Goal: Task Accomplishment & Management: Manage account settings

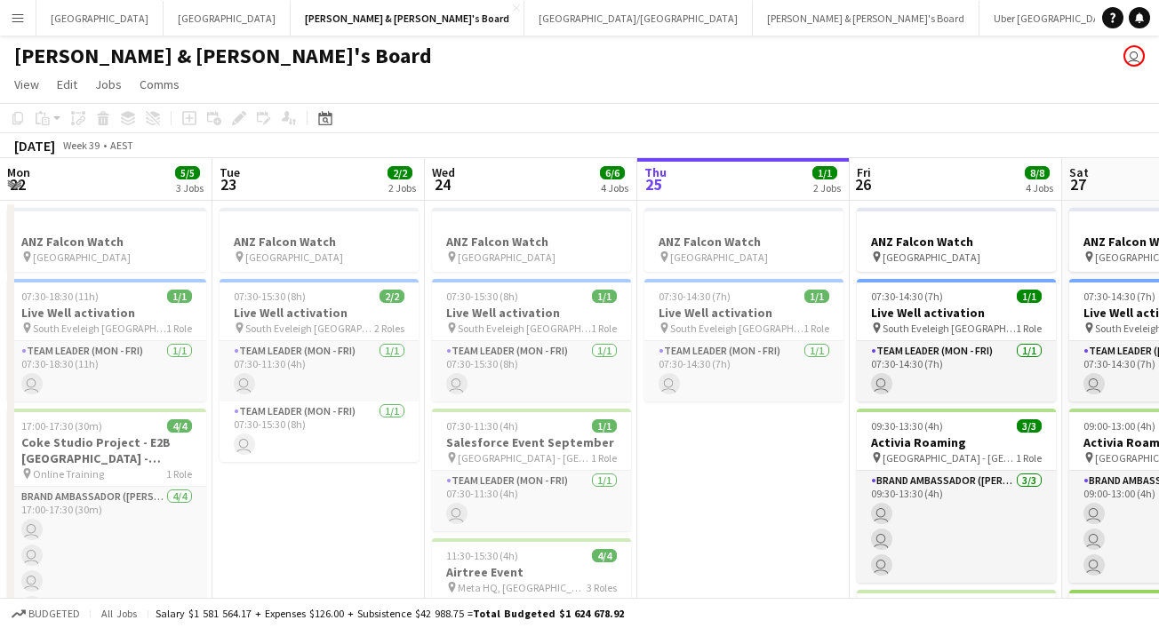
scroll to position [0, 425]
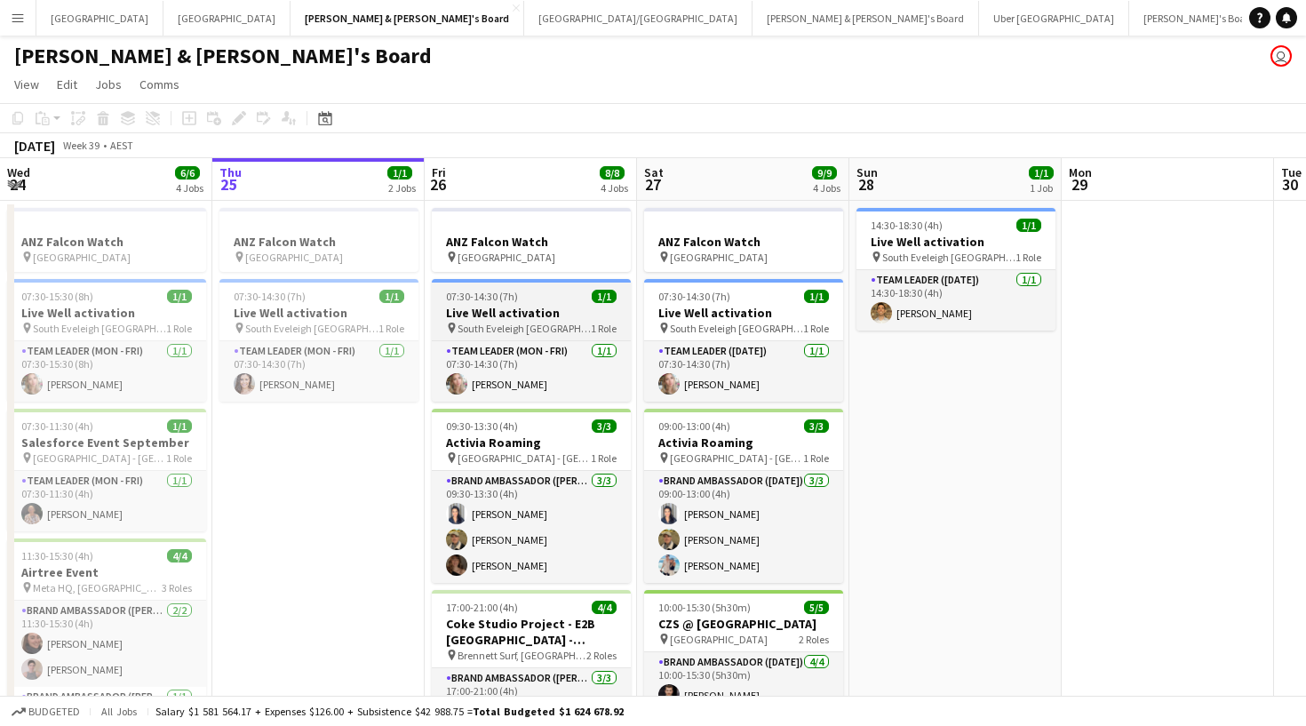
click at [528, 319] on h3 "Live Well activation" at bounding box center [531, 313] width 199 height 16
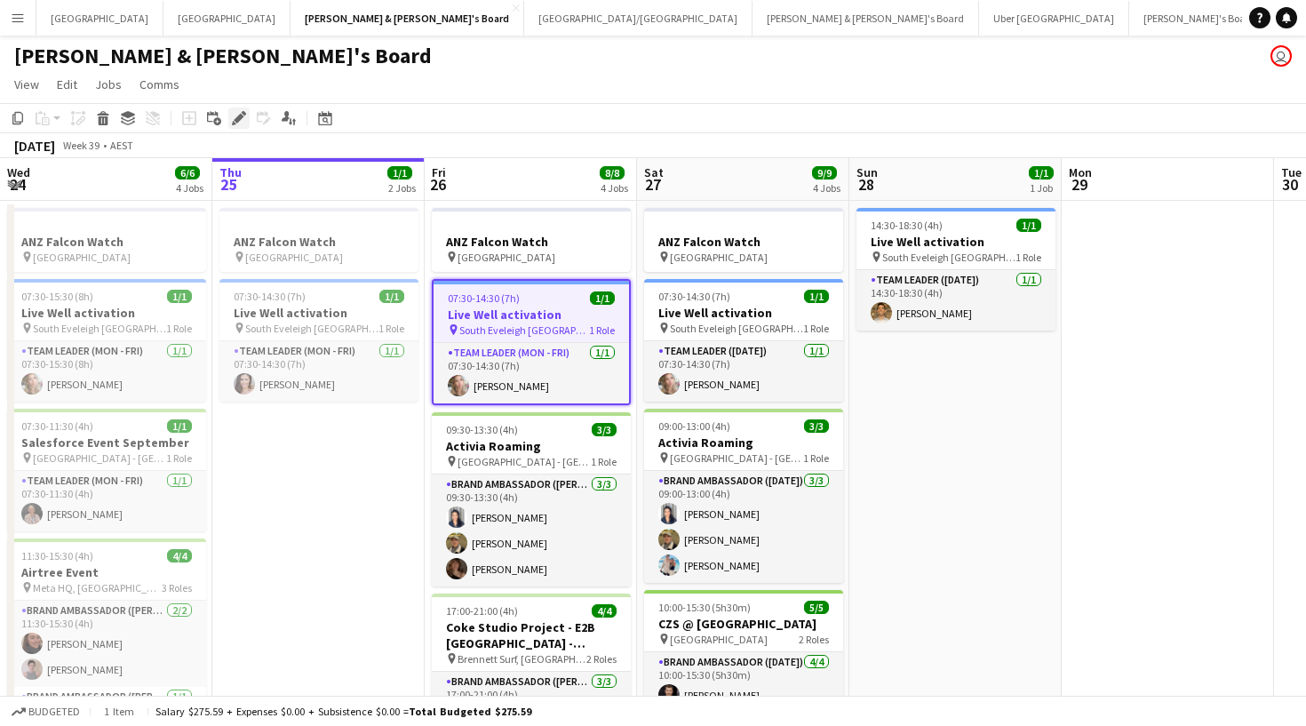
click at [233, 119] on icon "Edit" at bounding box center [239, 118] width 14 height 14
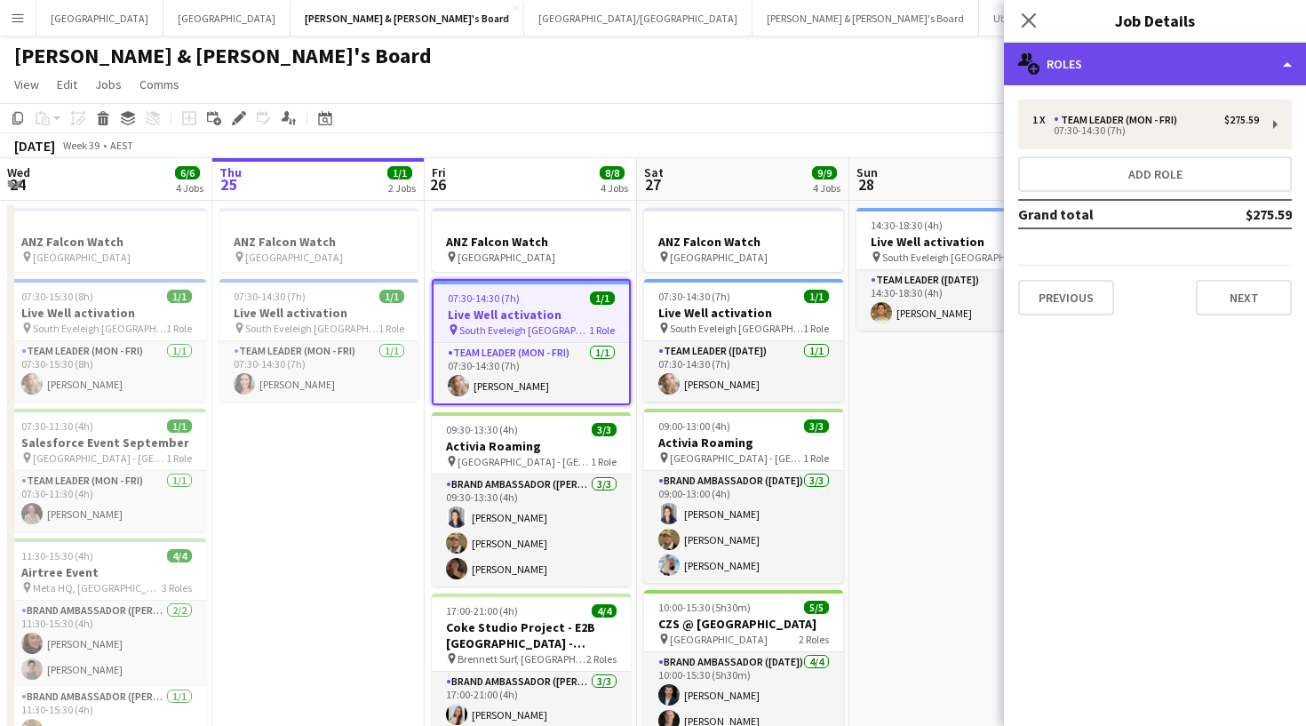
click at [1176, 68] on div "multiple-users-add Roles" at bounding box center [1155, 64] width 302 height 43
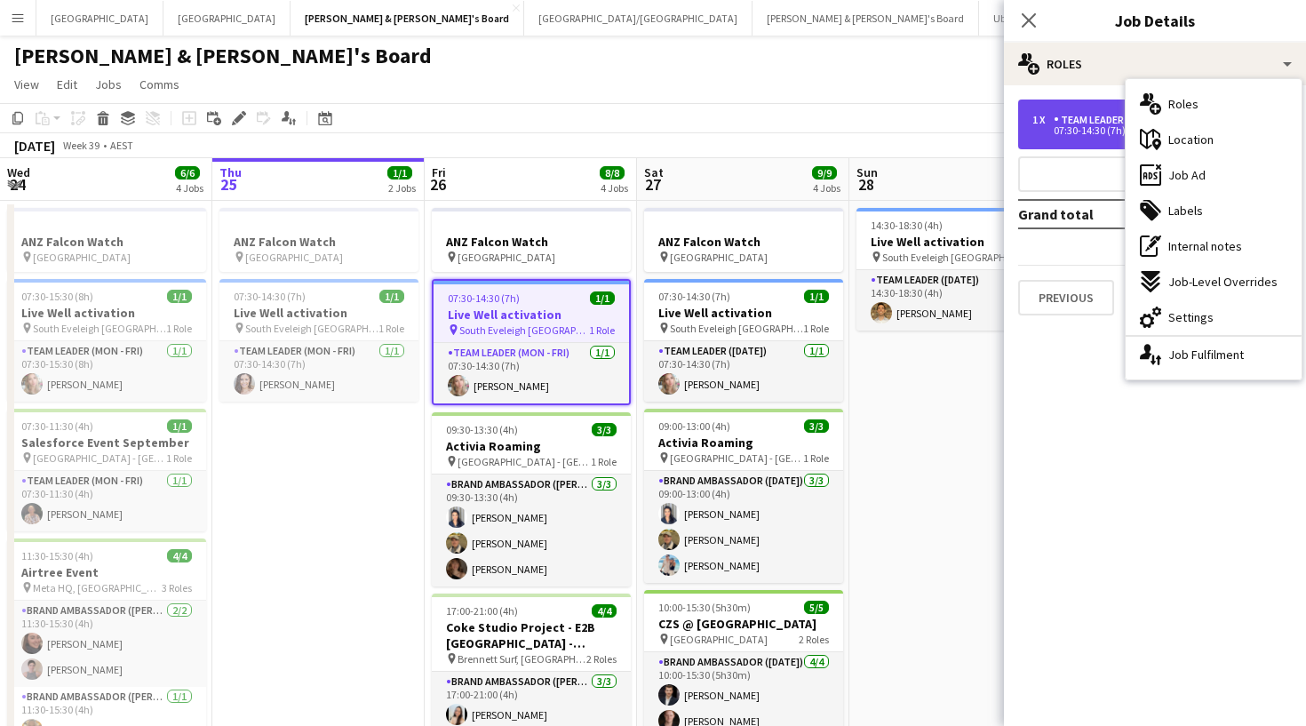
click at [1064, 121] on div "Team Leader (Mon - Fri)" at bounding box center [1119, 120] width 131 height 12
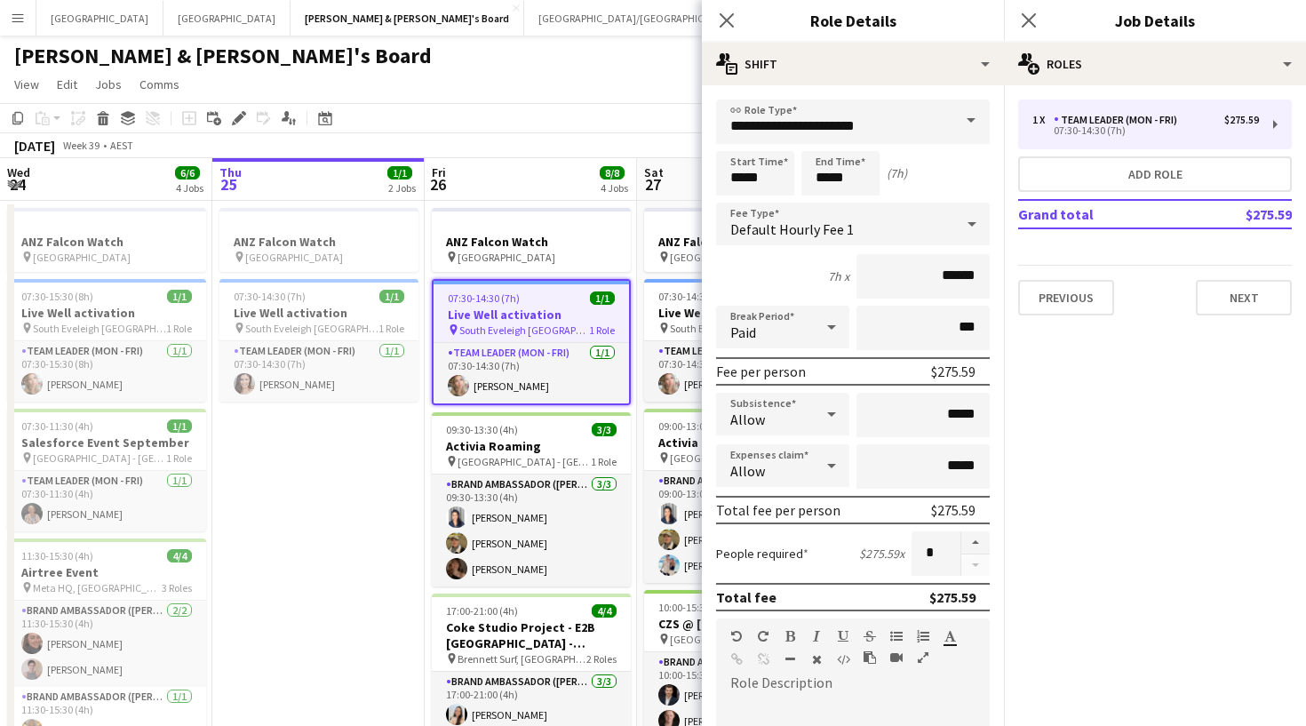
click at [557, 315] on h3 "Live Well activation" at bounding box center [531, 315] width 195 height 16
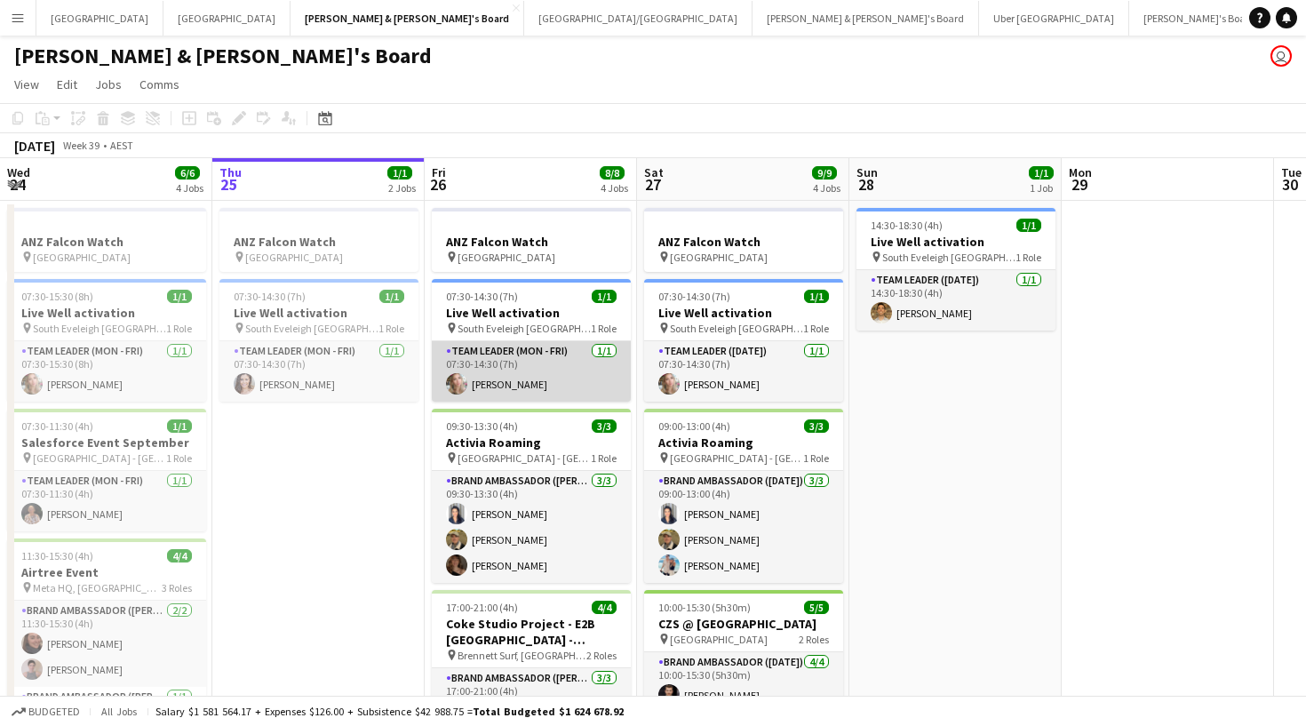
click at [522, 376] on app-card-role "Team Leader (Mon - Fri) 1/1 07:30-14:30 (7h) Annie Anderson" at bounding box center [531, 371] width 199 height 60
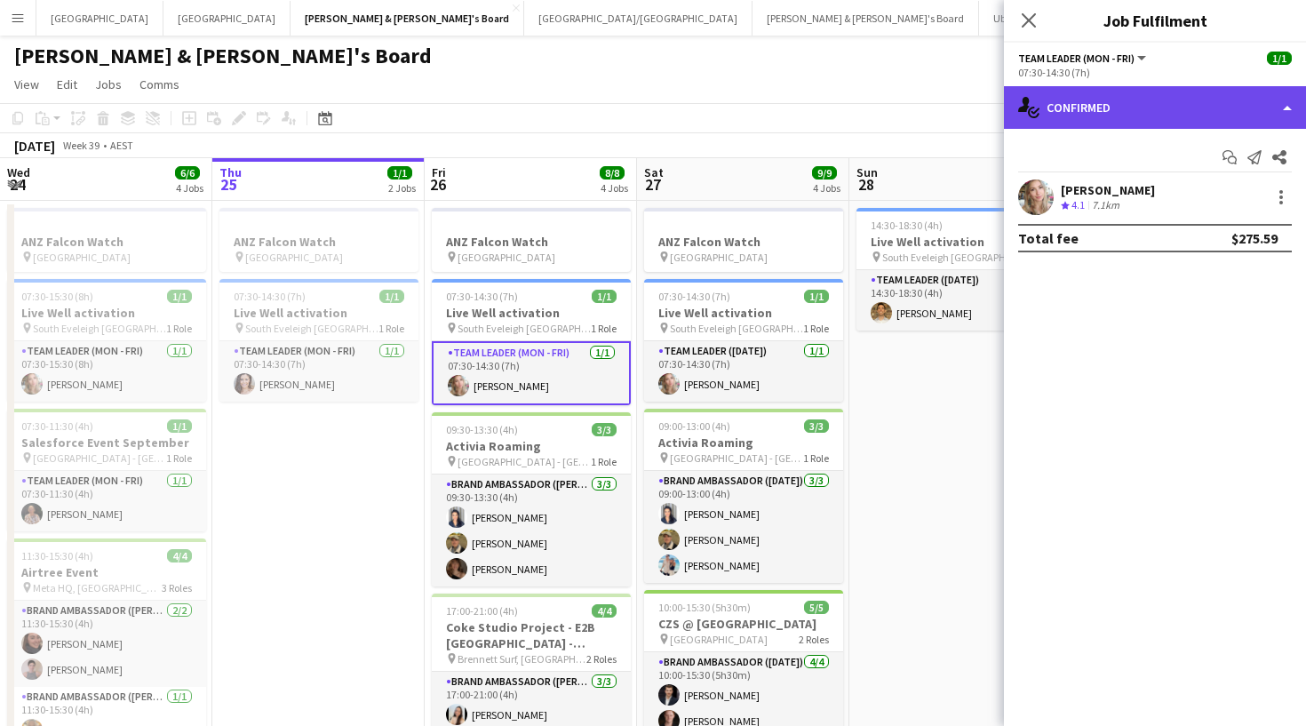
click at [1176, 115] on div "single-neutral-actions-check-2 Confirmed" at bounding box center [1155, 107] width 302 height 43
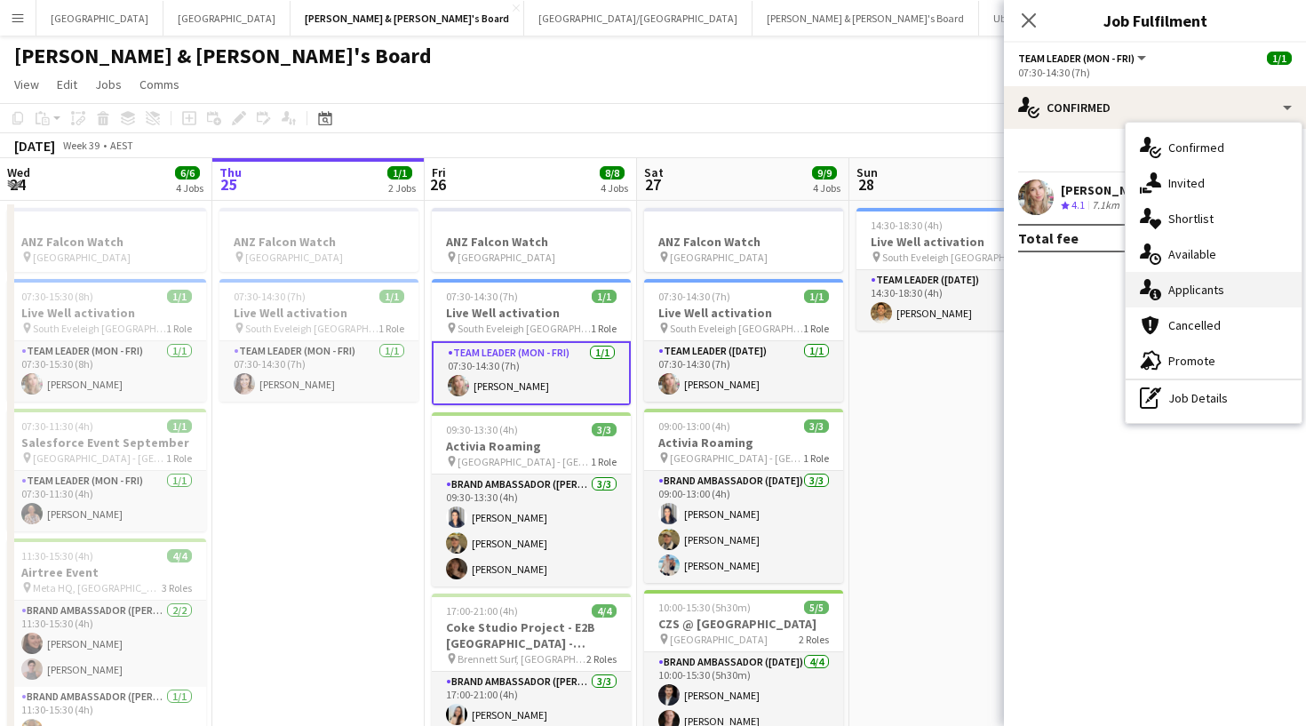
click at [1176, 281] on div "single-neutral-actions-information Applicants" at bounding box center [1214, 290] width 176 height 36
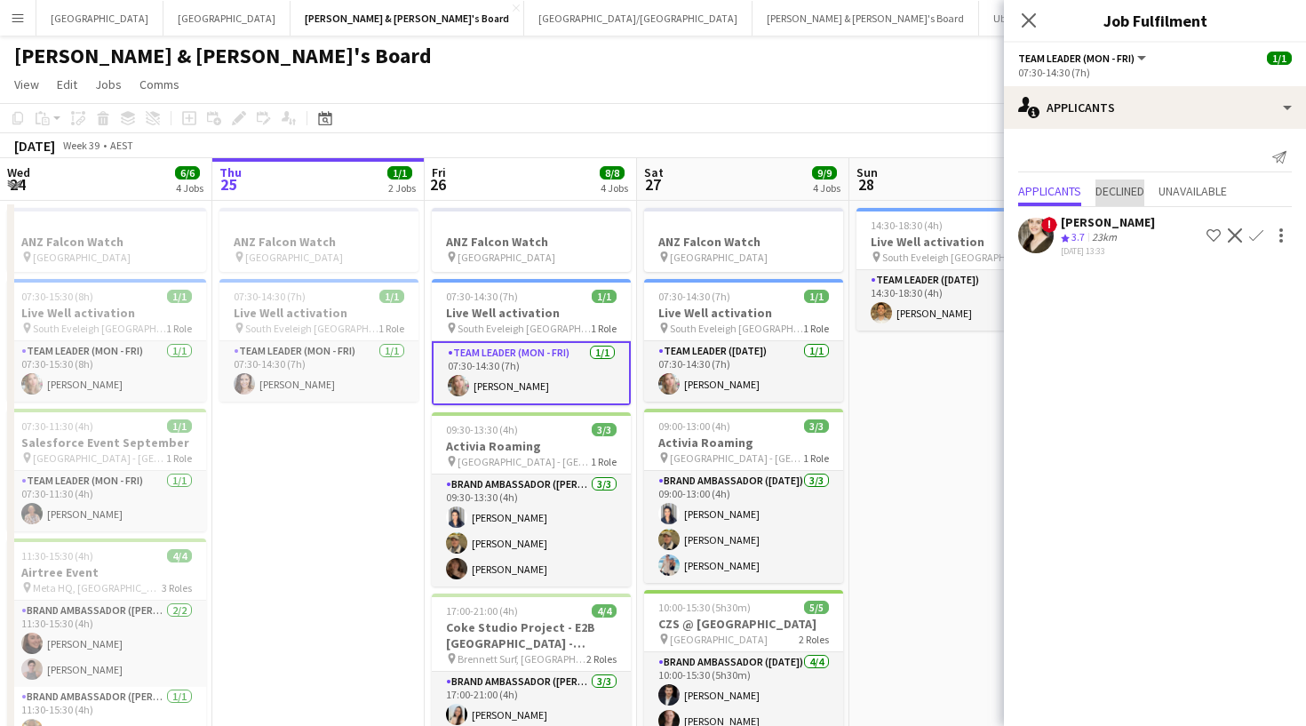
click at [1134, 190] on span "Declined" at bounding box center [1120, 191] width 49 height 12
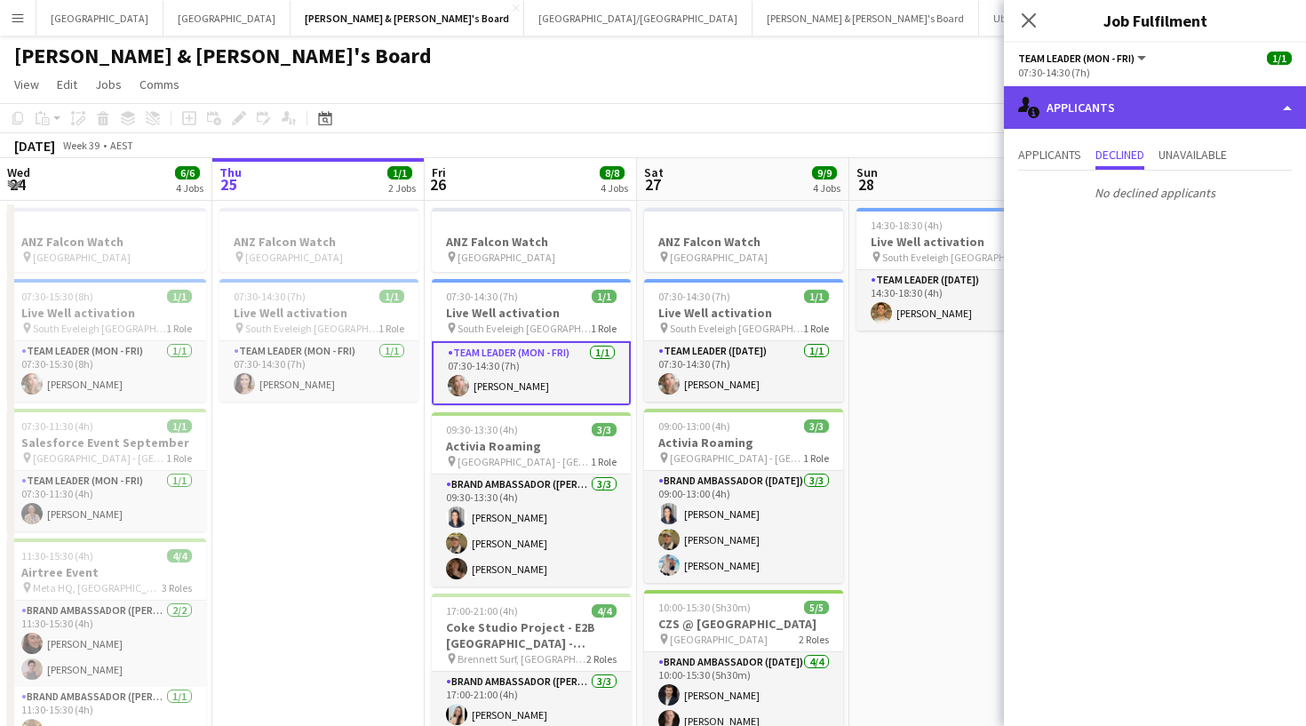
click at [1137, 111] on div "single-neutral-actions-information Applicants" at bounding box center [1155, 107] width 302 height 43
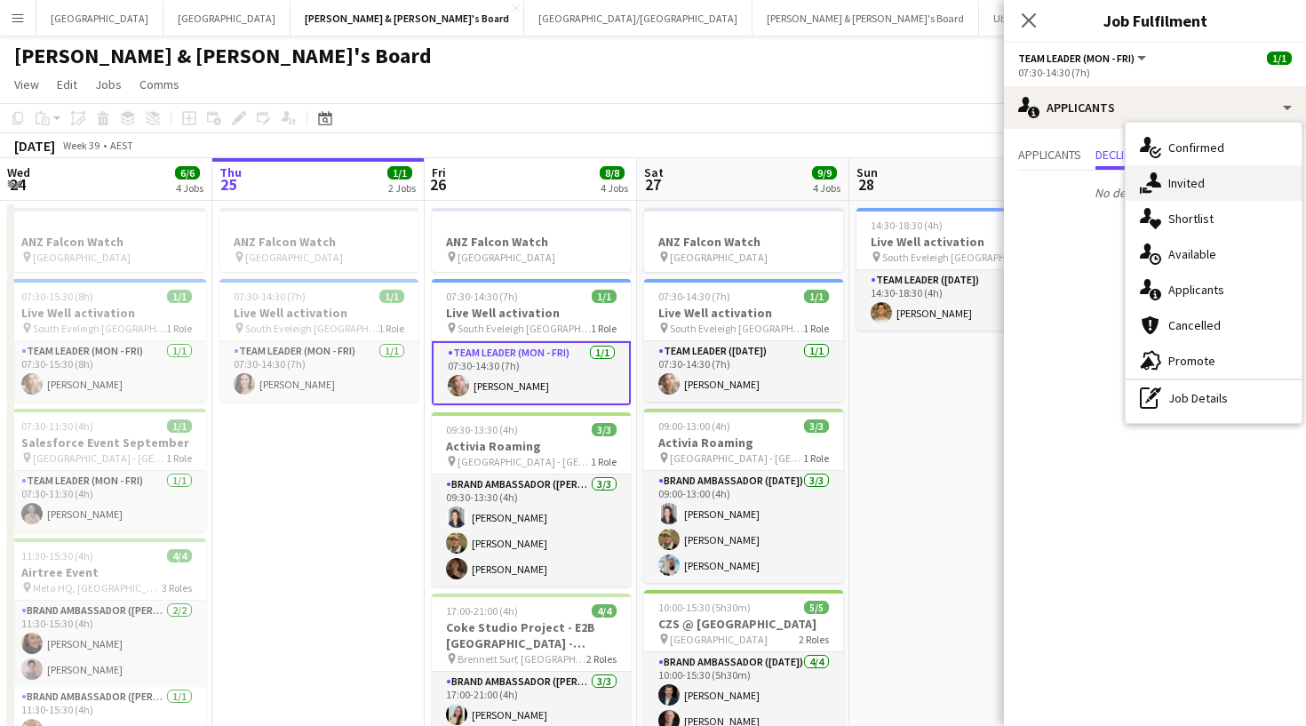
click at [1176, 173] on div "single-neutral-actions-share-1 Invited" at bounding box center [1214, 183] width 176 height 36
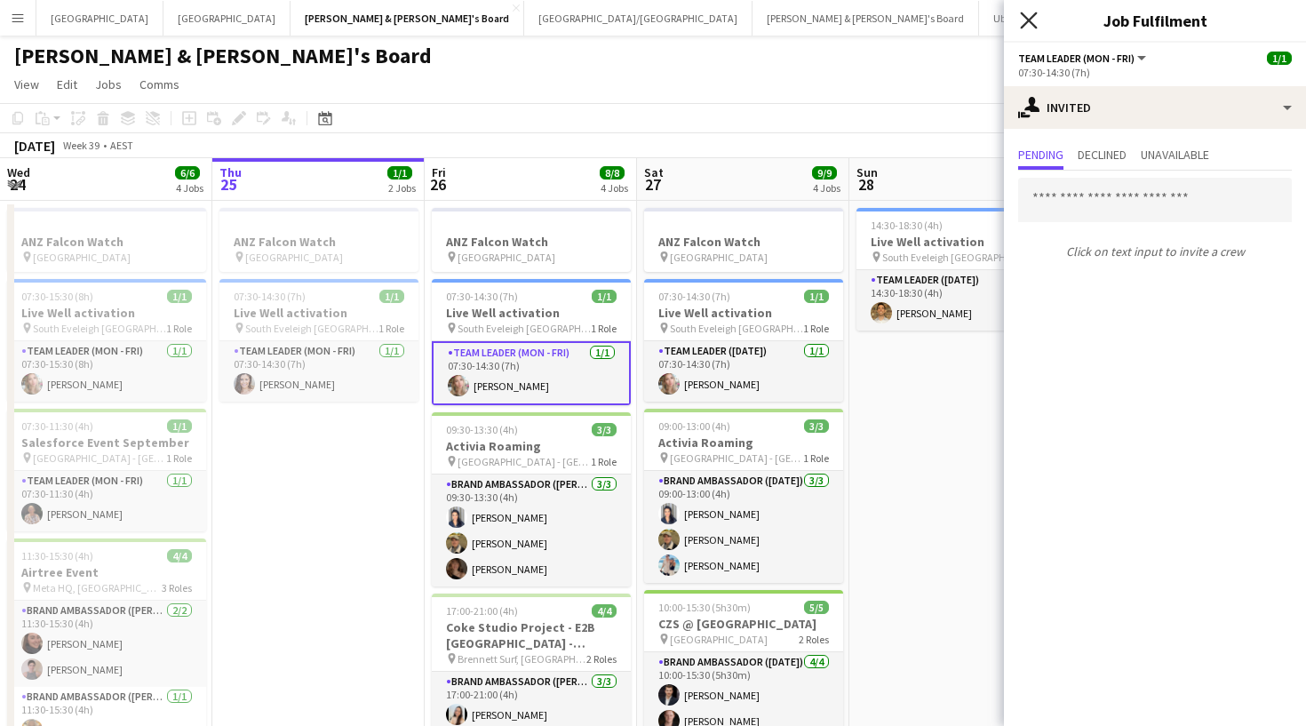
click at [1033, 22] on icon "Close pop-in" at bounding box center [1028, 20] width 17 height 17
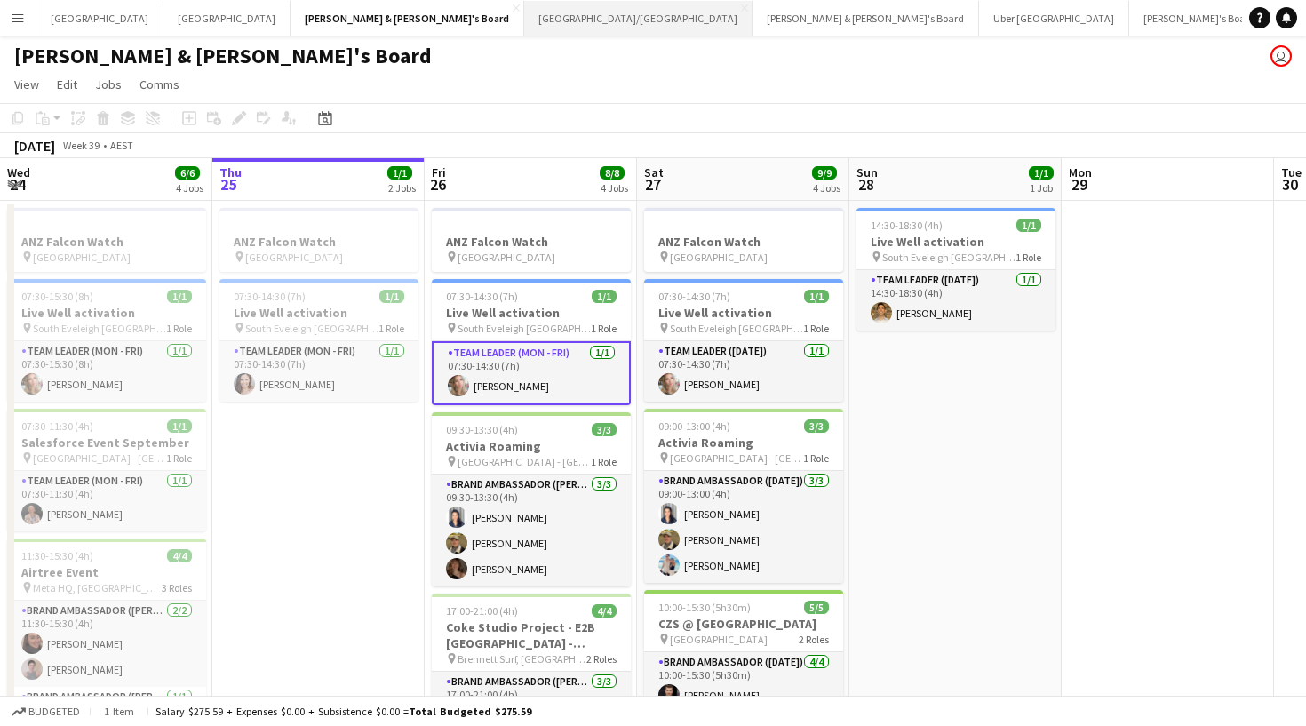
click at [524, 26] on button "Brisbane/Gold Coast Close" at bounding box center [638, 18] width 228 height 35
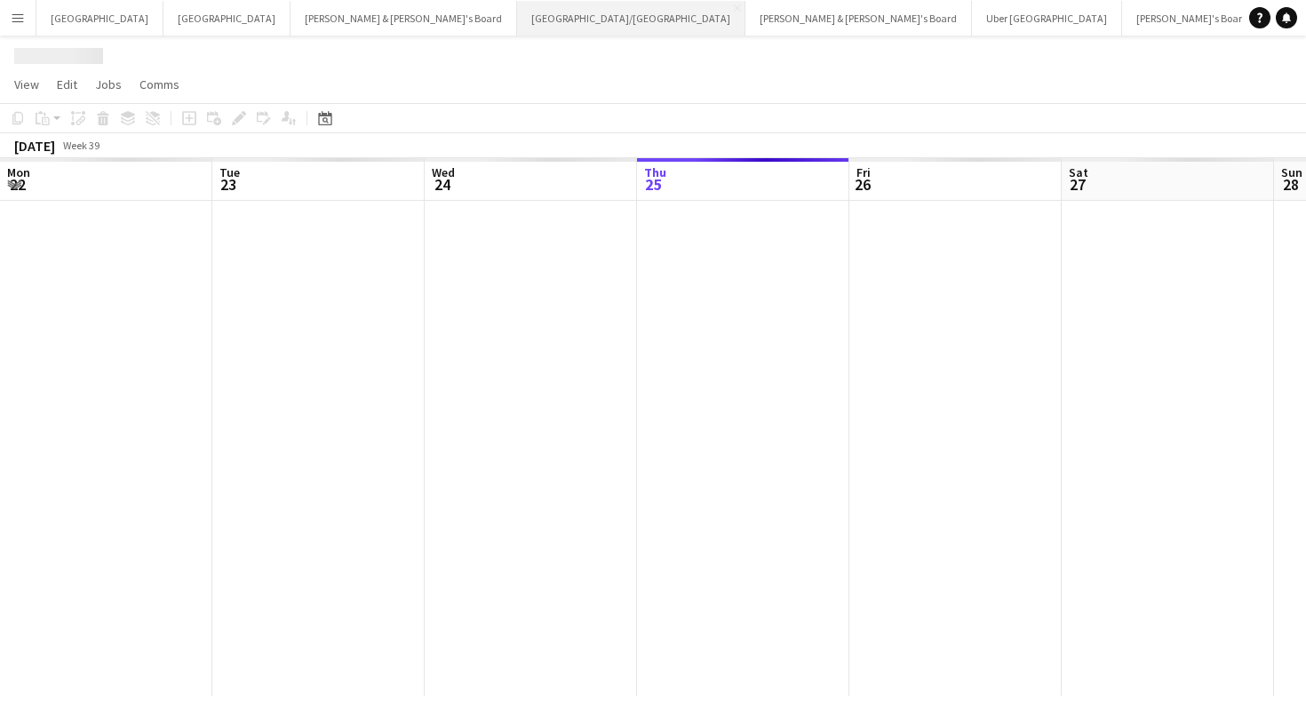
scroll to position [0, 425]
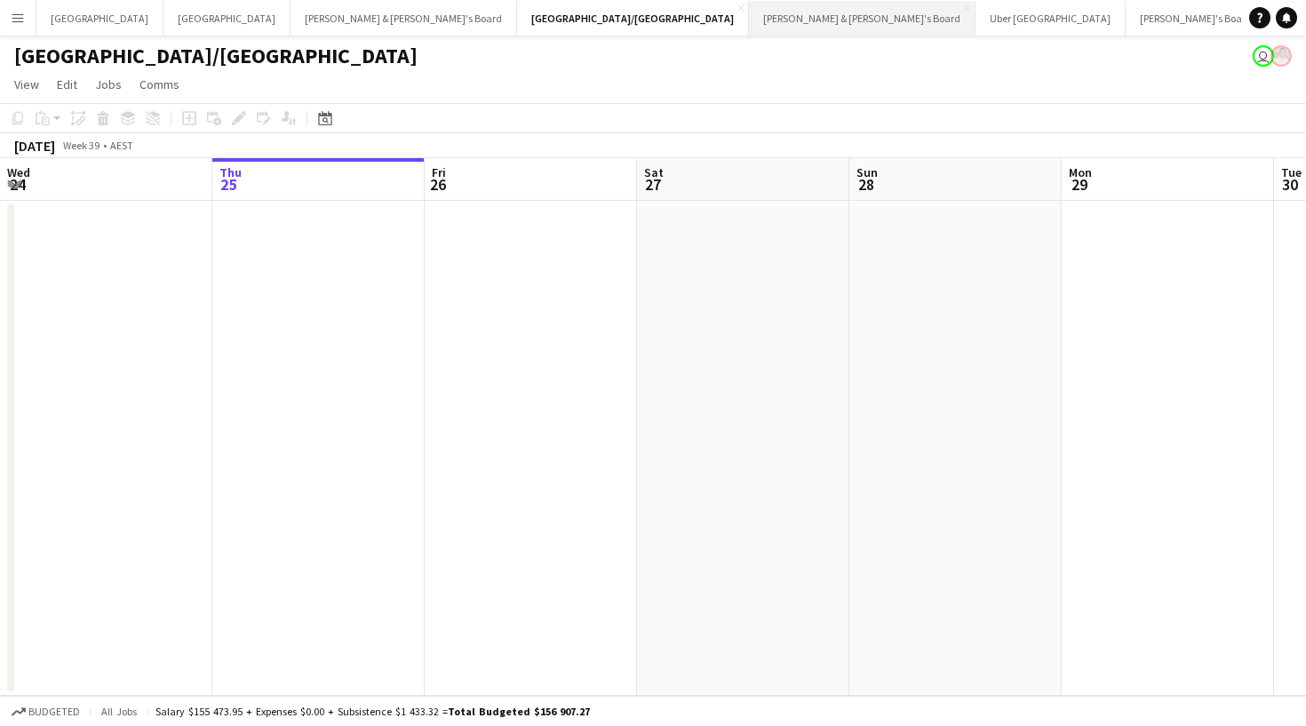
click at [749, 29] on button "Neil & Jenny's Board Close" at bounding box center [862, 18] width 227 height 35
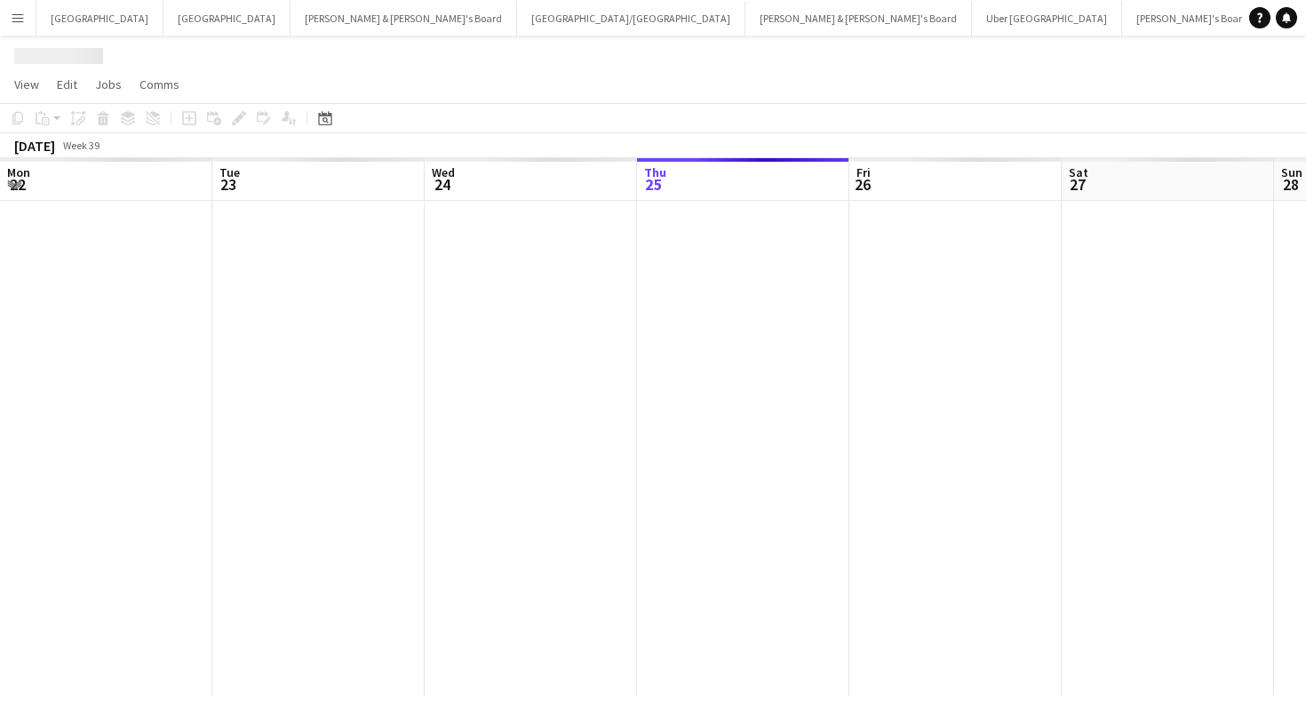
scroll to position [0, 425]
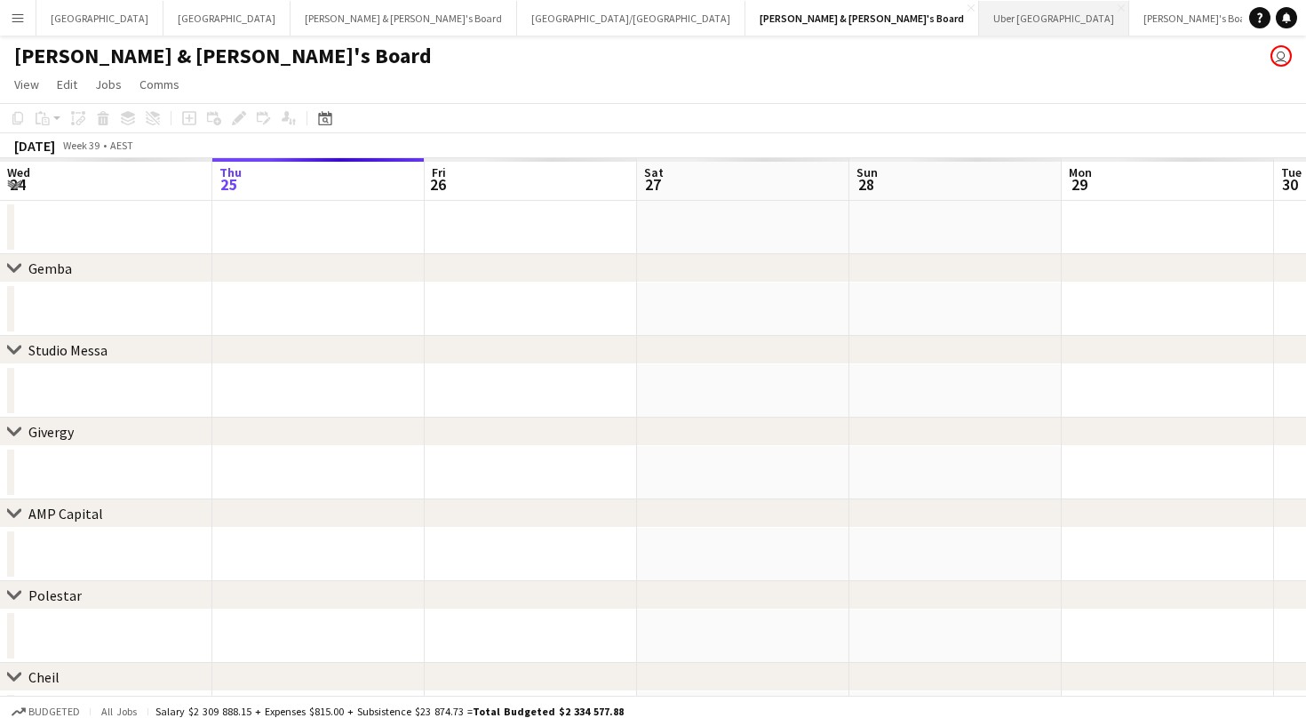
click at [979, 31] on button "Uber Sydney Close" at bounding box center [1054, 18] width 150 height 35
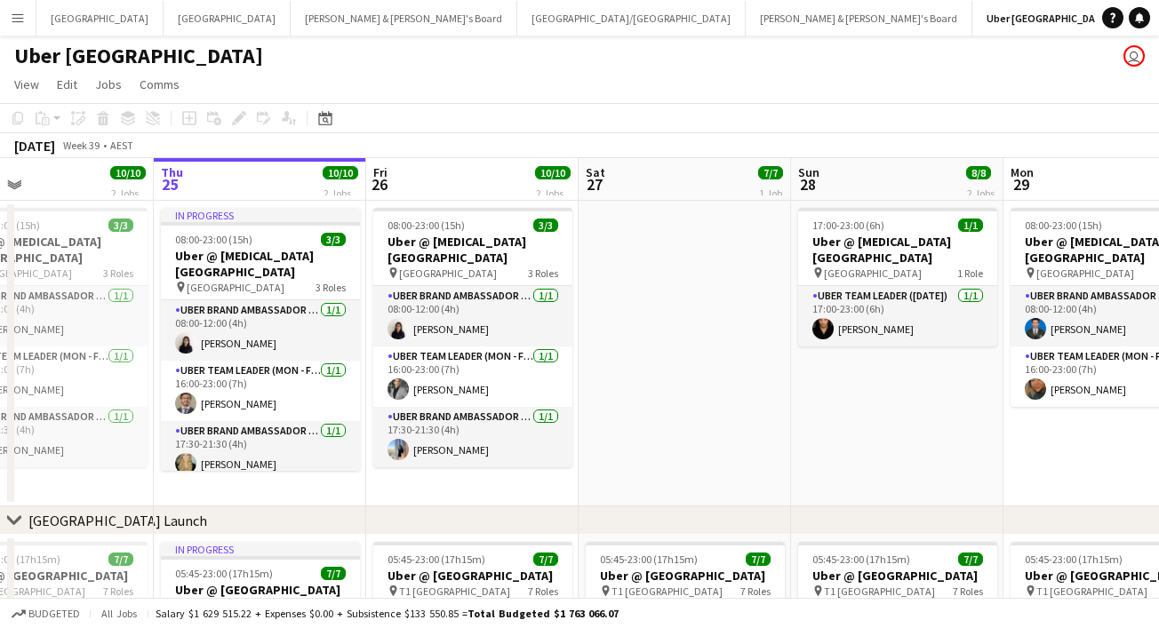
scroll to position [0, 494]
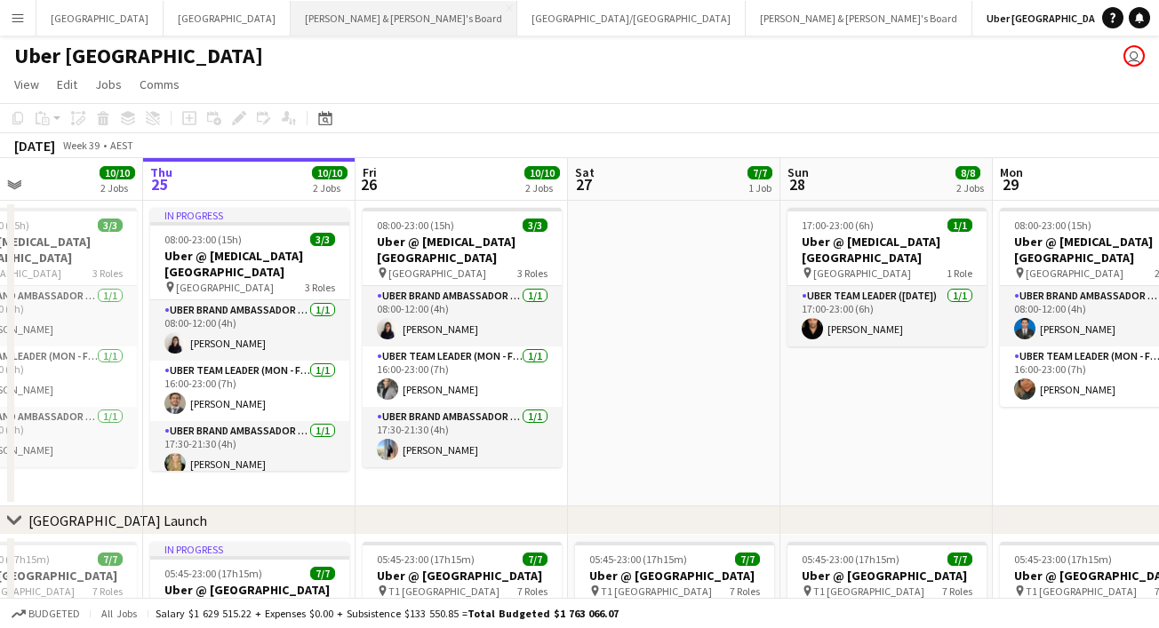
click at [291, 24] on button "[PERSON_NAME] & [PERSON_NAME]'s Board Close" at bounding box center [404, 18] width 227 height 35
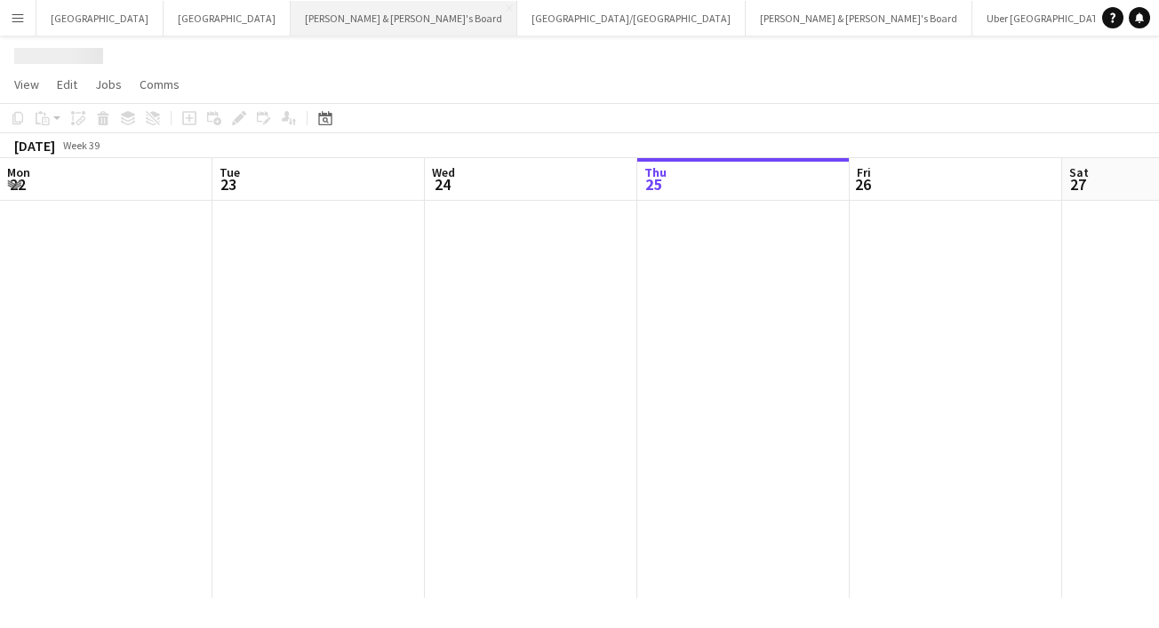
scroll to position [0, 425]
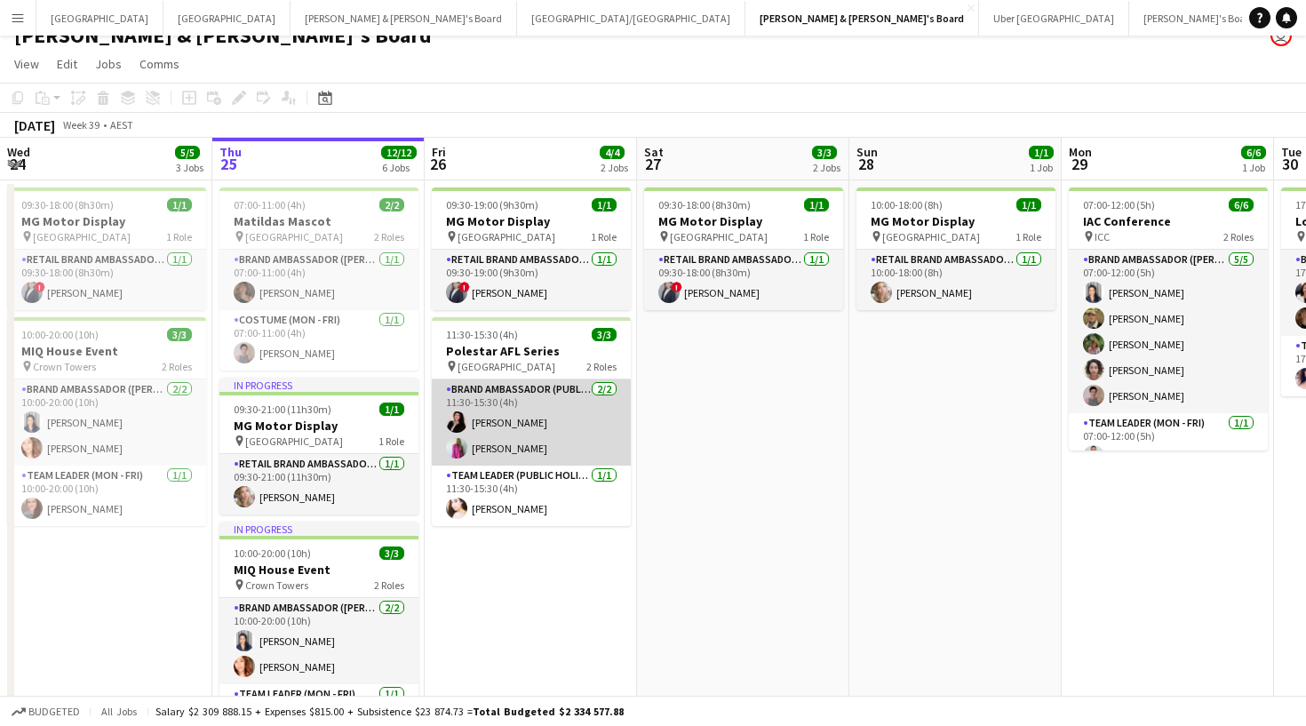
scroll to position [22, 0]
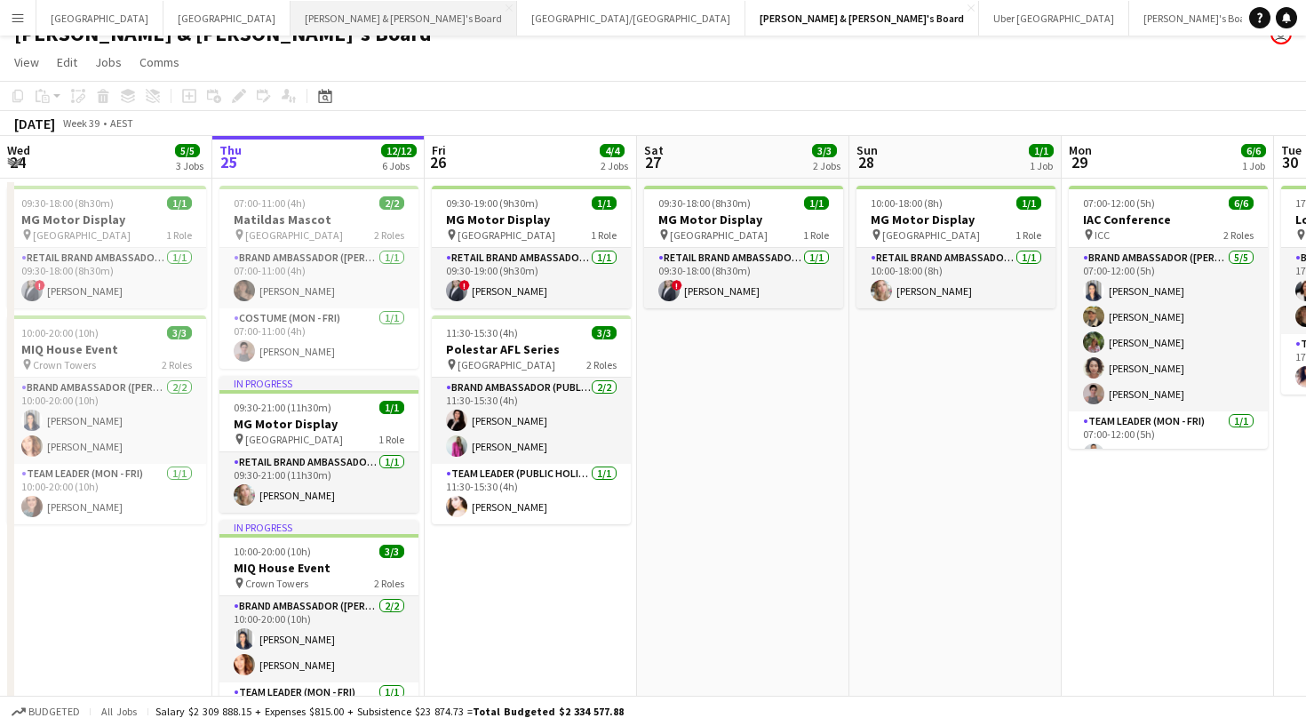
click at [291, 26] on button "[PERSON_NAME] & [PERSON_NAME]'s Board Close" at bounding box center [404, 18] width 227 height 35
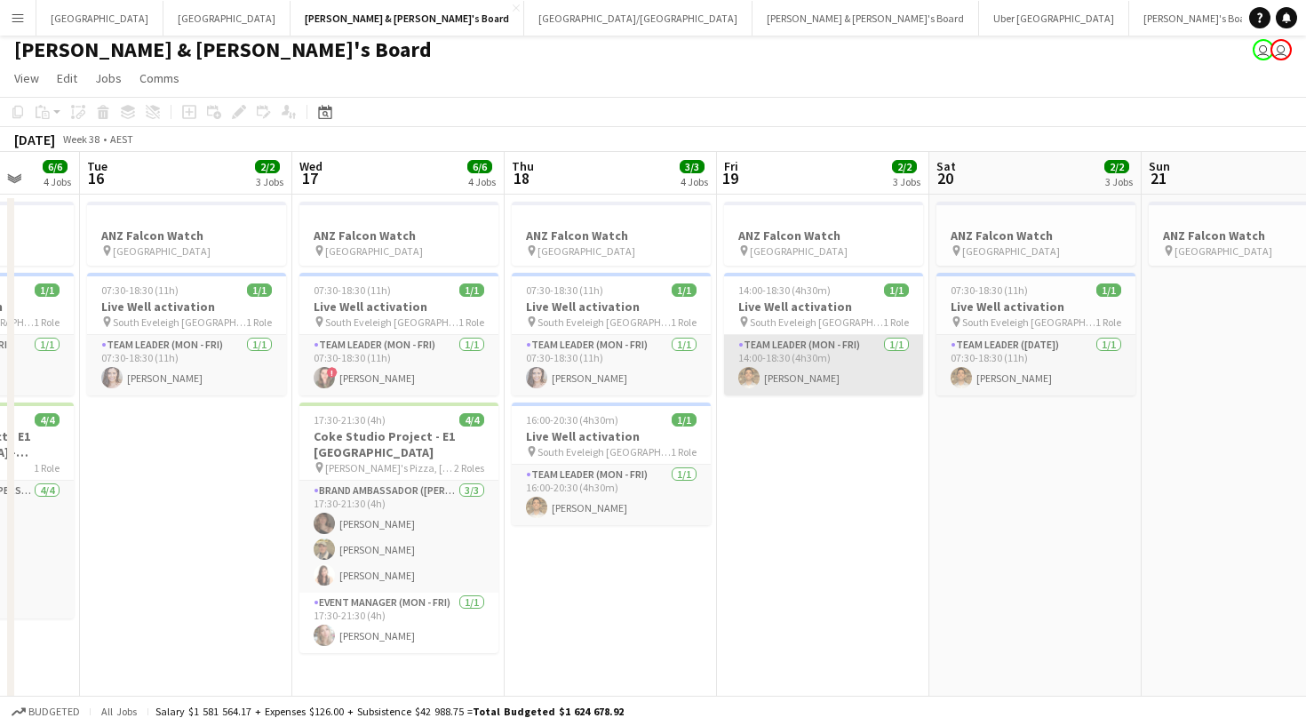
scroll to position [0, 547]
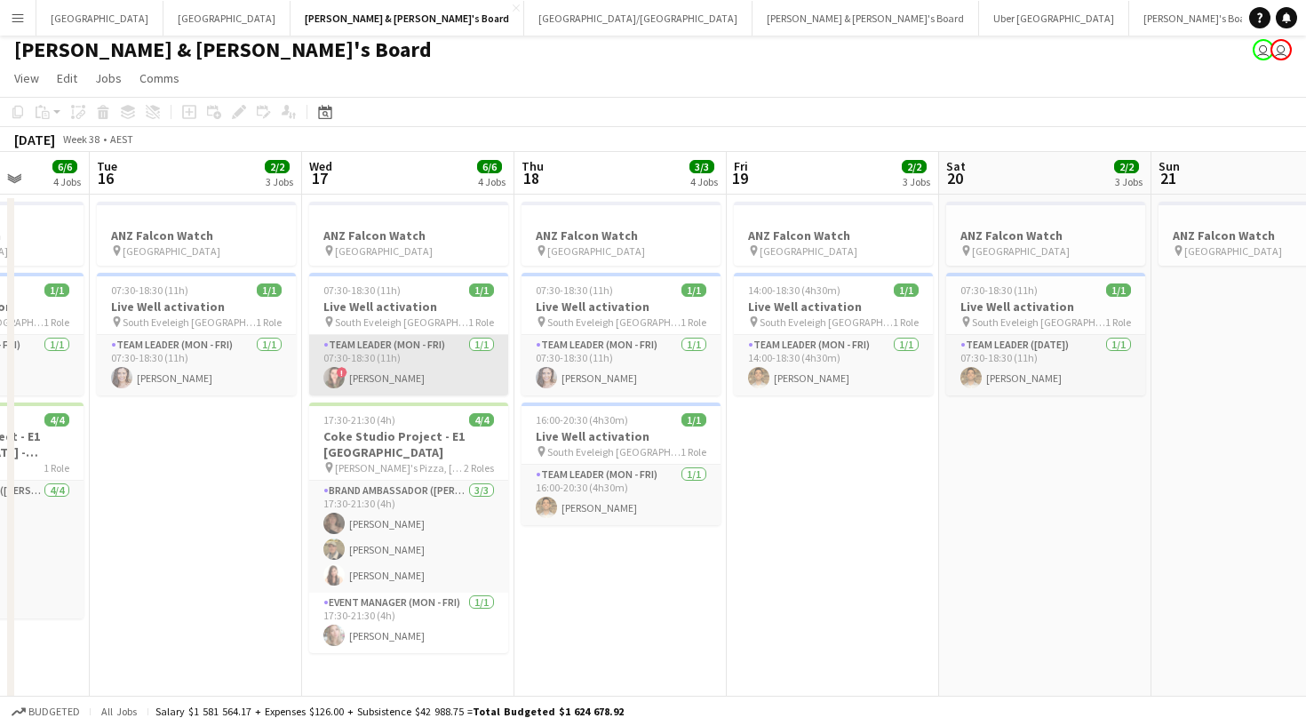
click at [430, 365] on app-card-role "Team Leader (Mon - Fri) 1/1 07:30-18:30 (11h) ! Bonnie Renwick" at bounding box center [408, 365] width 199 height 60
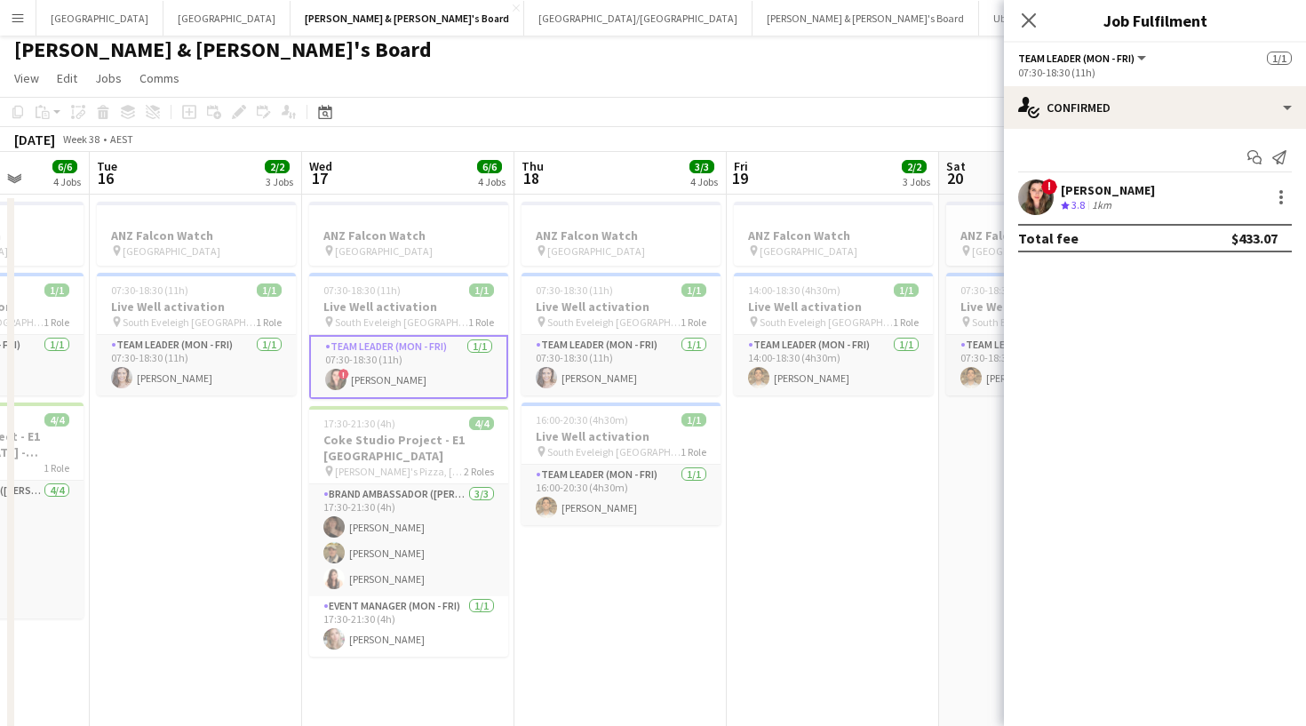
click at [1045, 180] on div "!" at bounding box center [1036, 197] width 36 height 36
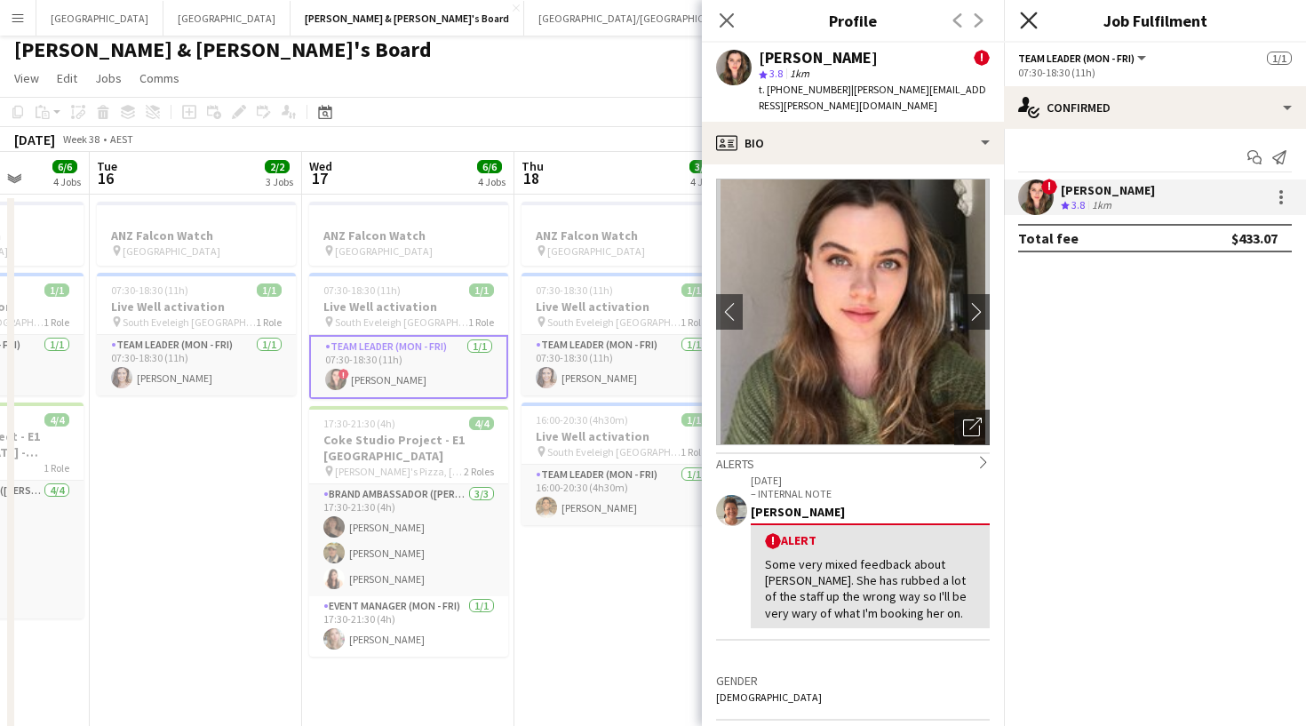
click at [1032, 26] on icon "Close pop-in" at bounding box center [1028, 20] width 17 height 17
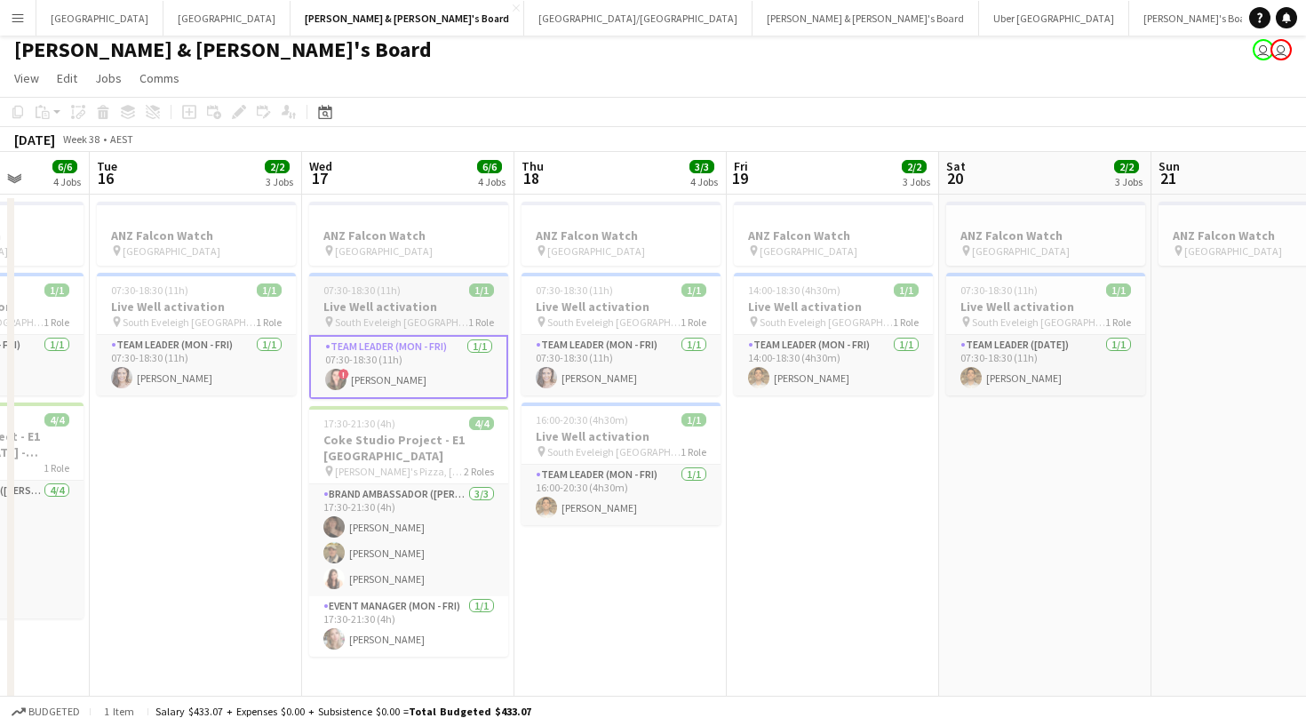
click at [421, 334] on div "Team Leader (Mon - Fri) 1/1 07:30-18:30 (11h) ! Bonnie Renwick" at bounding box center [408, 366] width 199 height 65
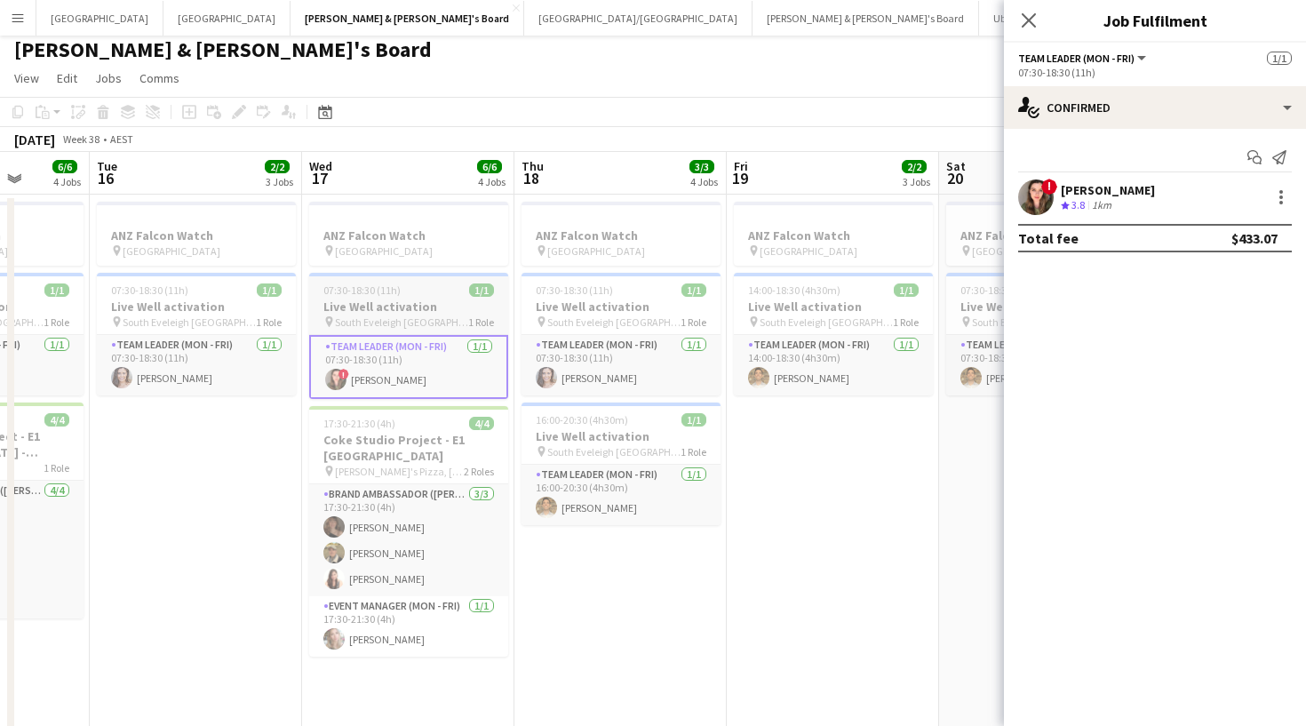
click at [405, 303] on h3 "Live Well activation" at bounding box center [408, 307] width 199 height 16
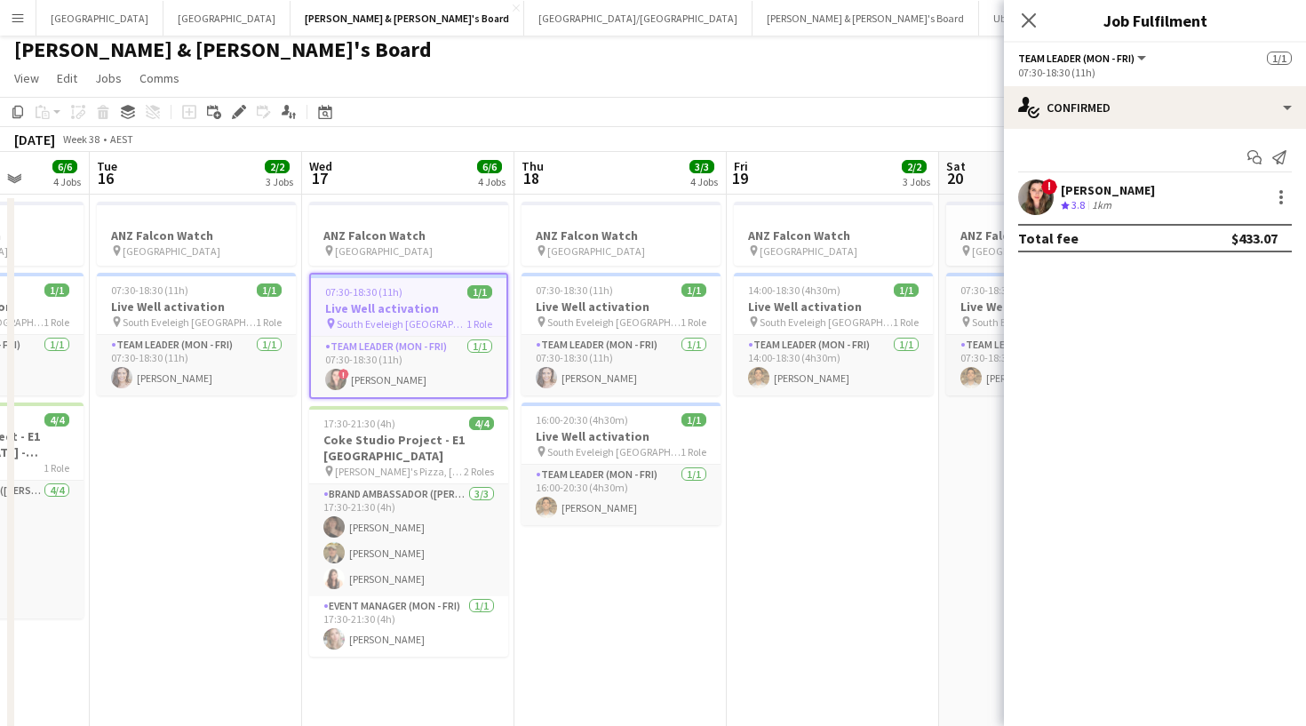
click at [1097, 203] on div "1km" at bounding box center [1102, 205] width 27 height 15
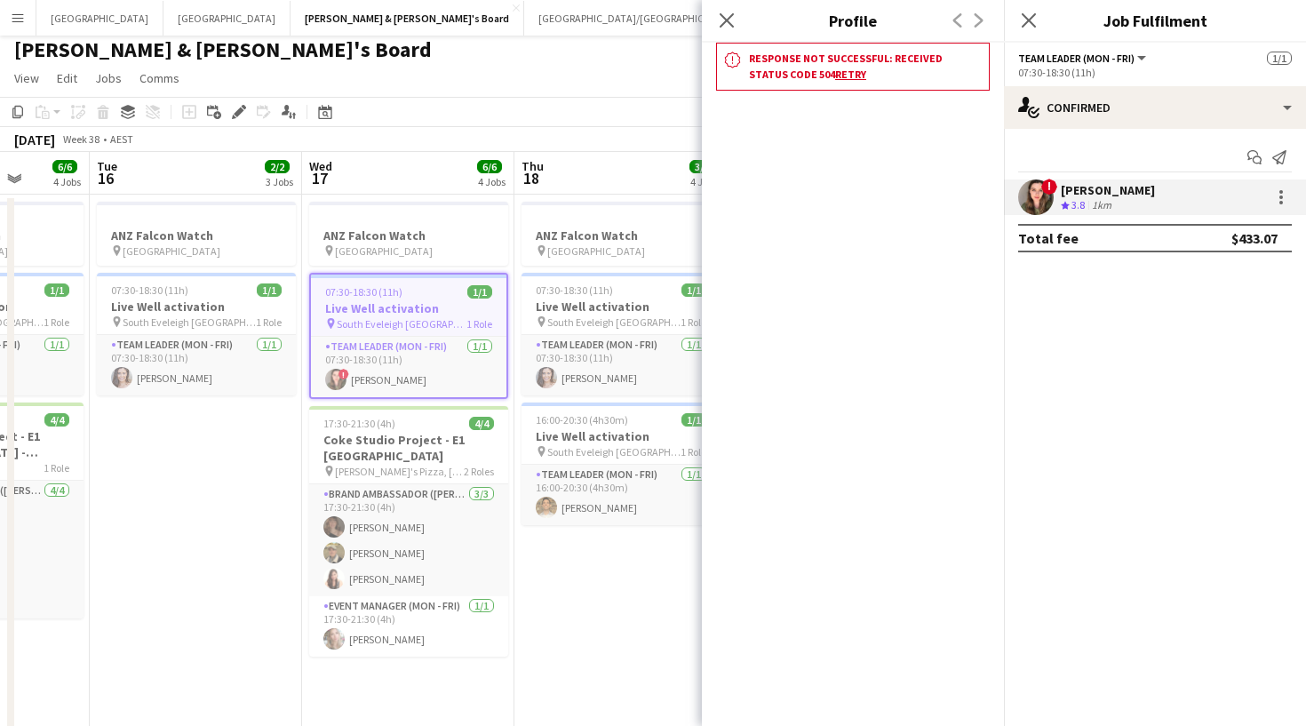
click at [744, 26] on div "Close pop-in" at bounding box center [727, 20] width 50 height 41
click at [735, 26] on app-icon "Close pop-in" at bounding box center [727, 21] width 26 height 26
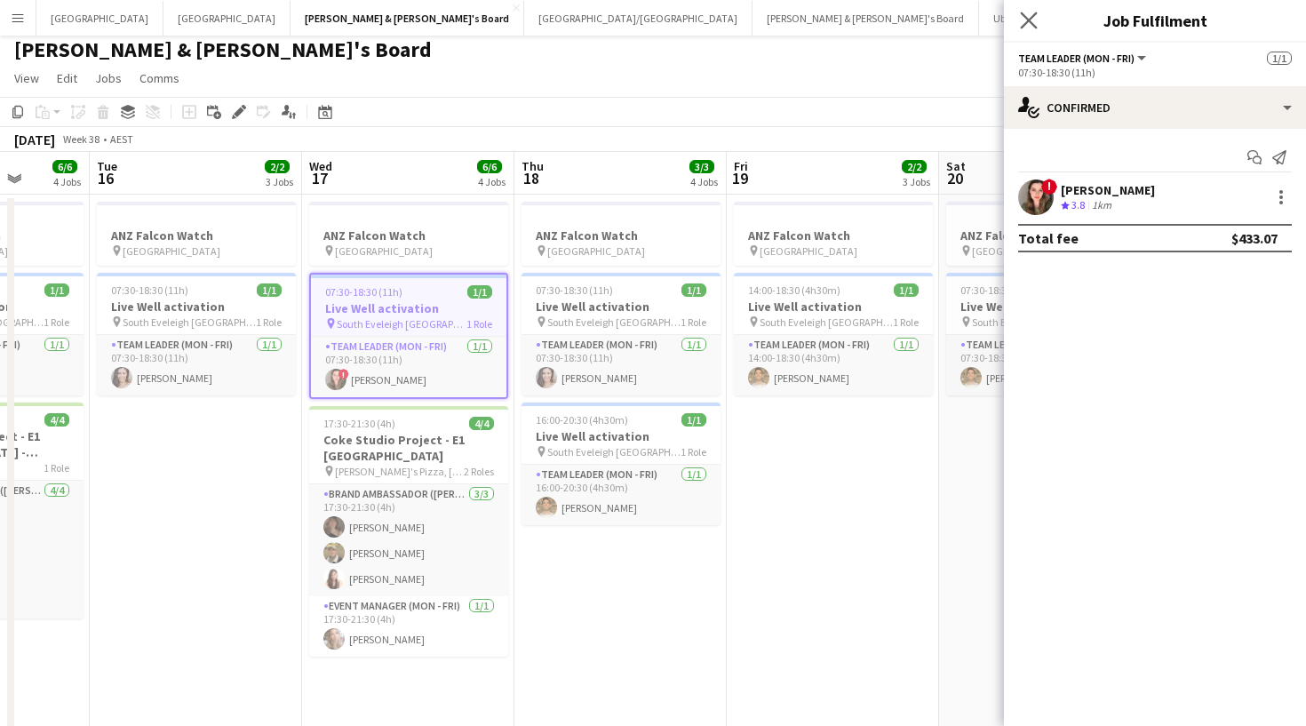
click at [1039, 22] on app-icon "Close pop-in" at bounding box center [1030, 21] width 26 height 26
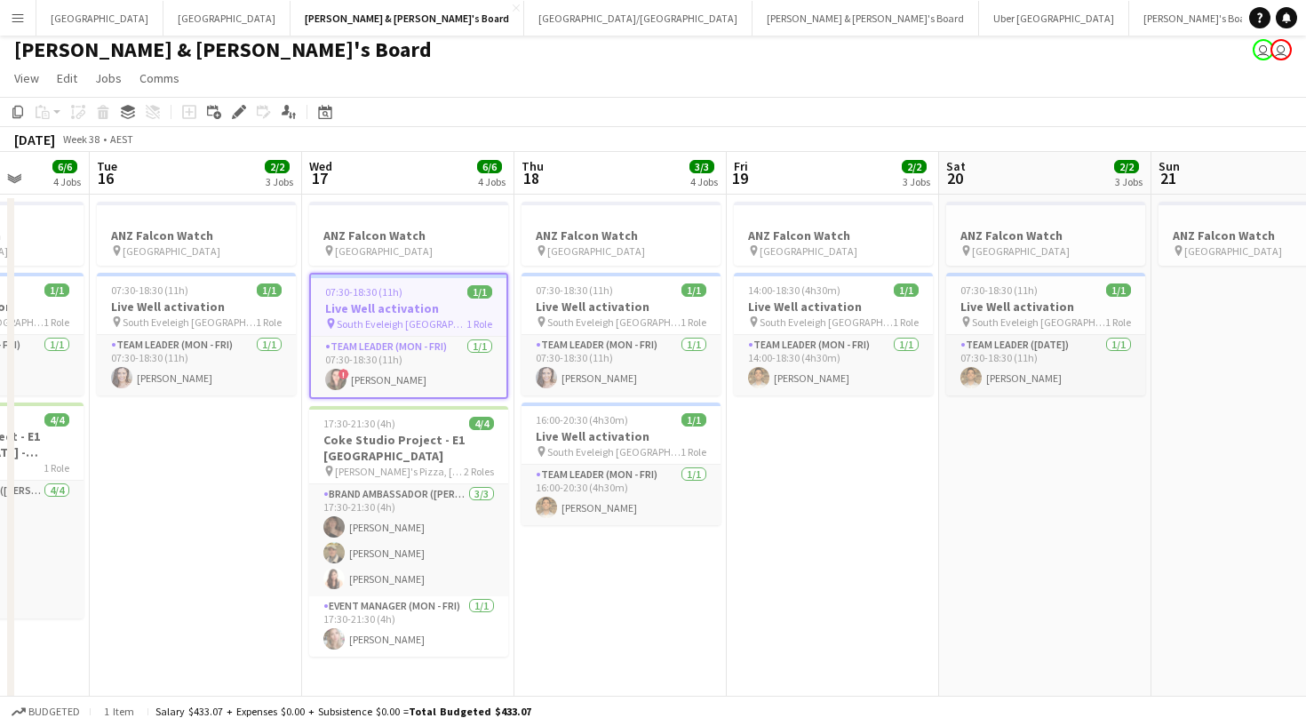
click at [730, 201] on app-date-cell "ANZ Falcon Watch pin Brisbane 14:00-18:30 (4h30m) 1/1 Live Well activation pin …" at bounding box center [833, 540] width 212 height 690
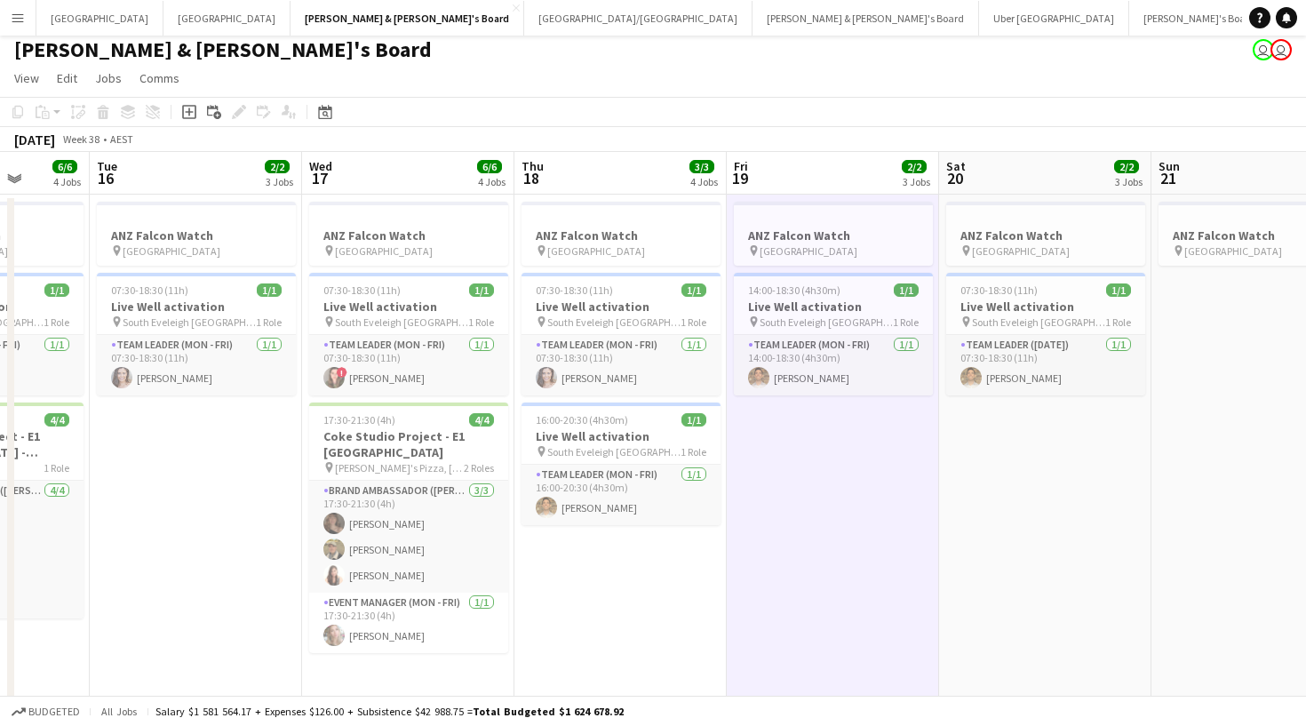
click at [778, 118] on app-toolbar "Copy Paste Paste Command V Paste with crew Command Shift V Paste linked Job Del…" at bounding box center [653, 112] width 1306 height 30
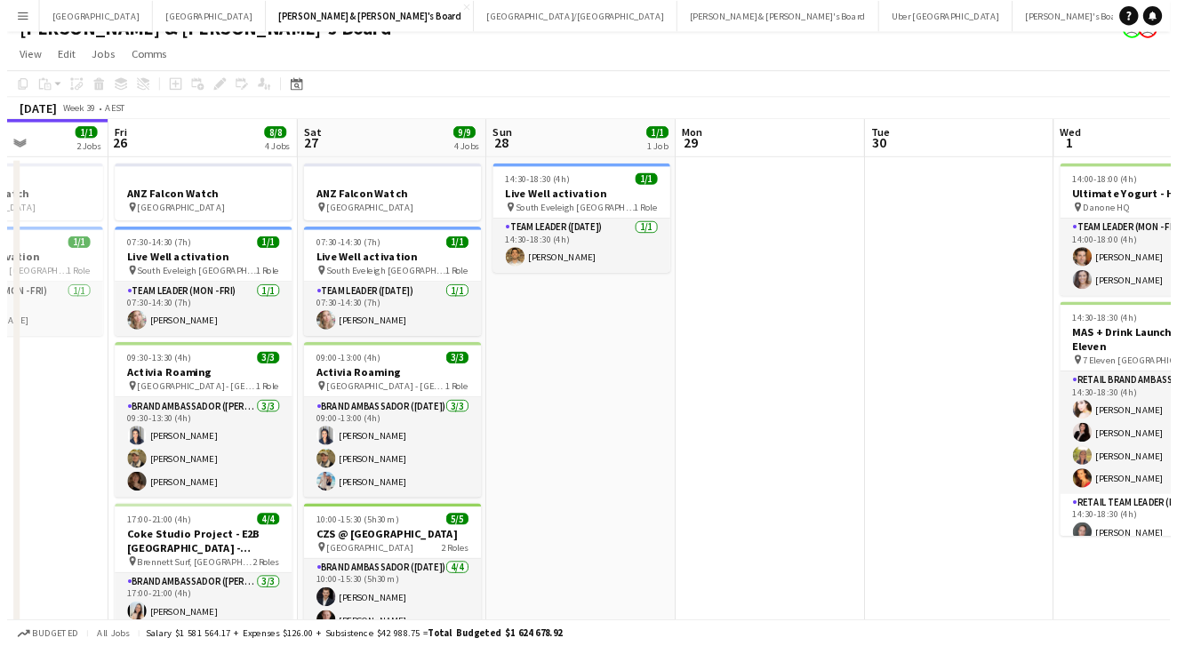
scroll to position [0, 518]
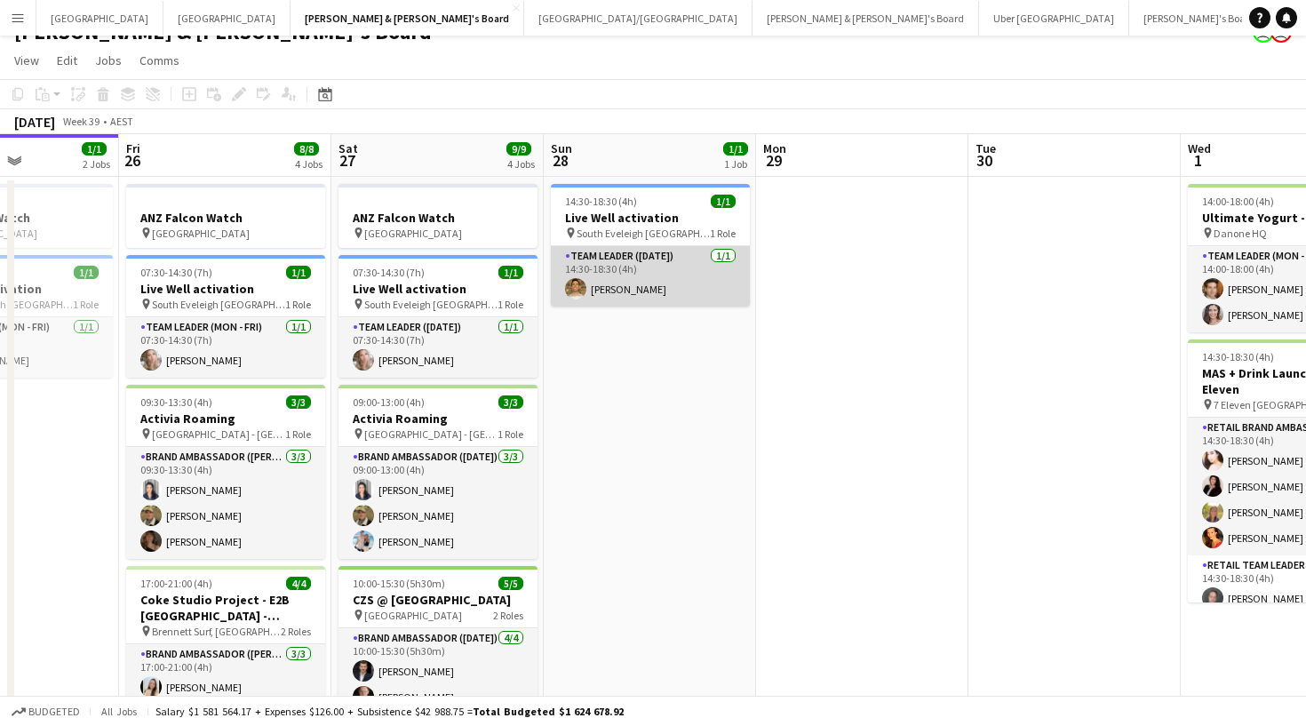
click at [663, 273] on app-card-role "Team Leader (Sunday) 1/1 14:30-18:30 (4h) Tim Jarzynski" at bounding box center [650, 276] width 199 height 60
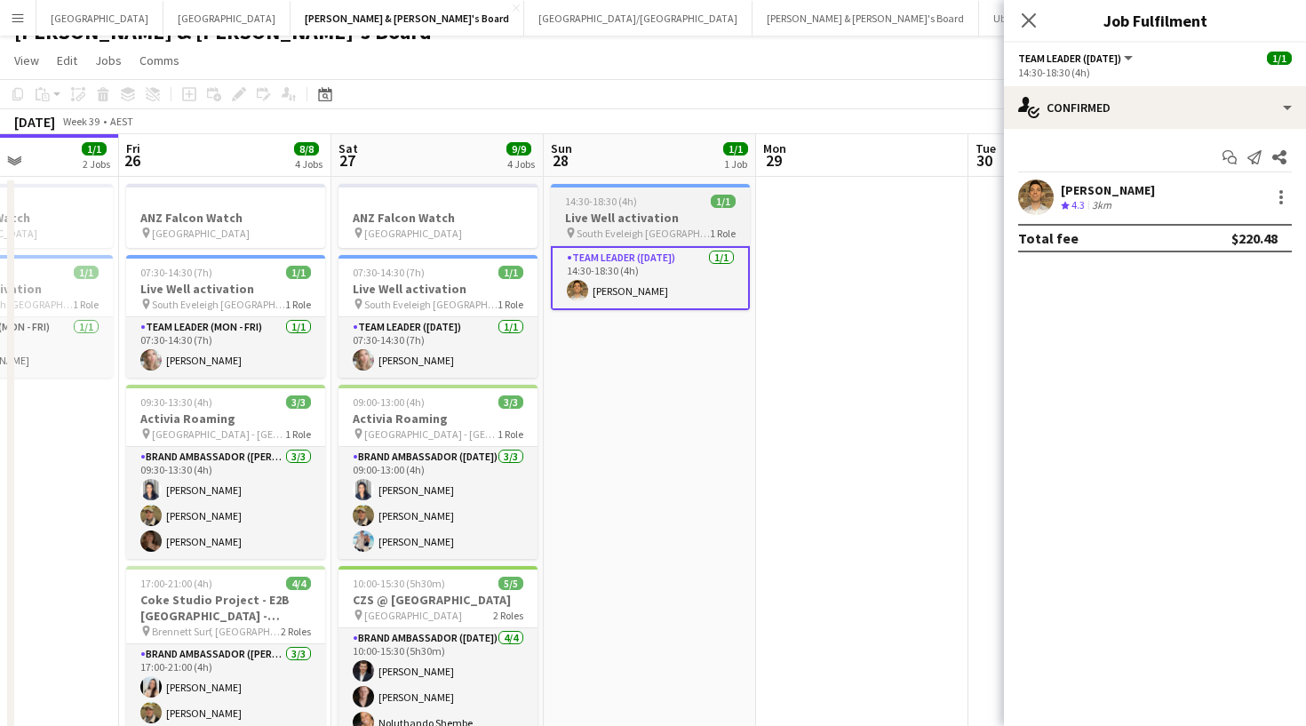
click at [672, 230] on span "South Eveleigh Sydney" at bounding box center [643, 233] width 133 height 13
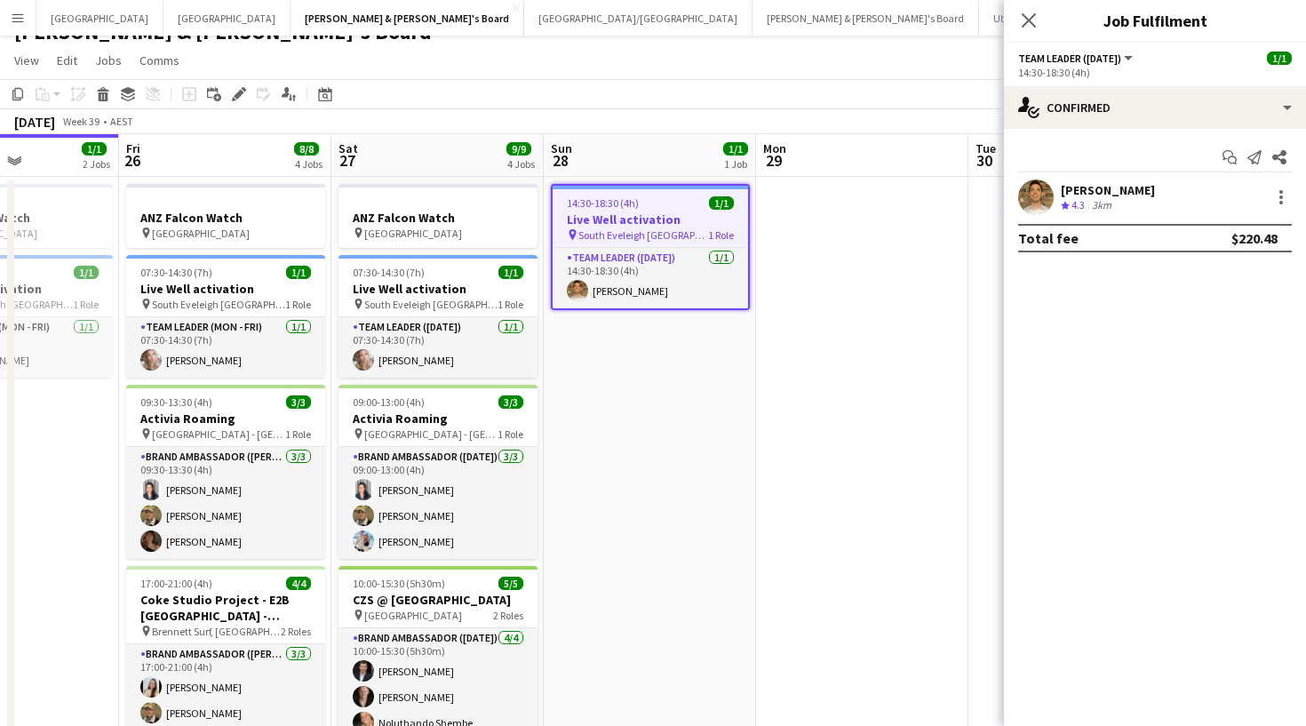
click at [1049, 203] on app-user-avatar at bounding box center [1036, 197] width 36 height 36
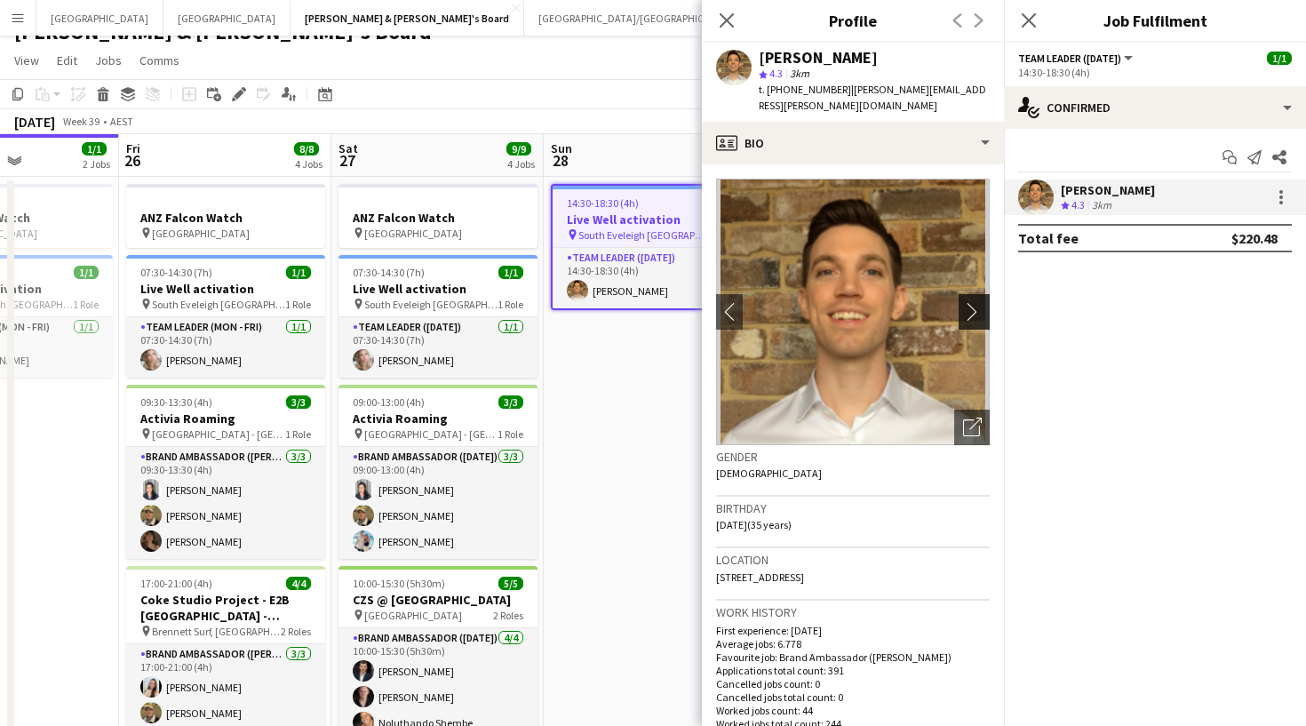
click at [981, 302] on app-icon "chevron-right" at bounding box center [977, 311] width 28 height 19
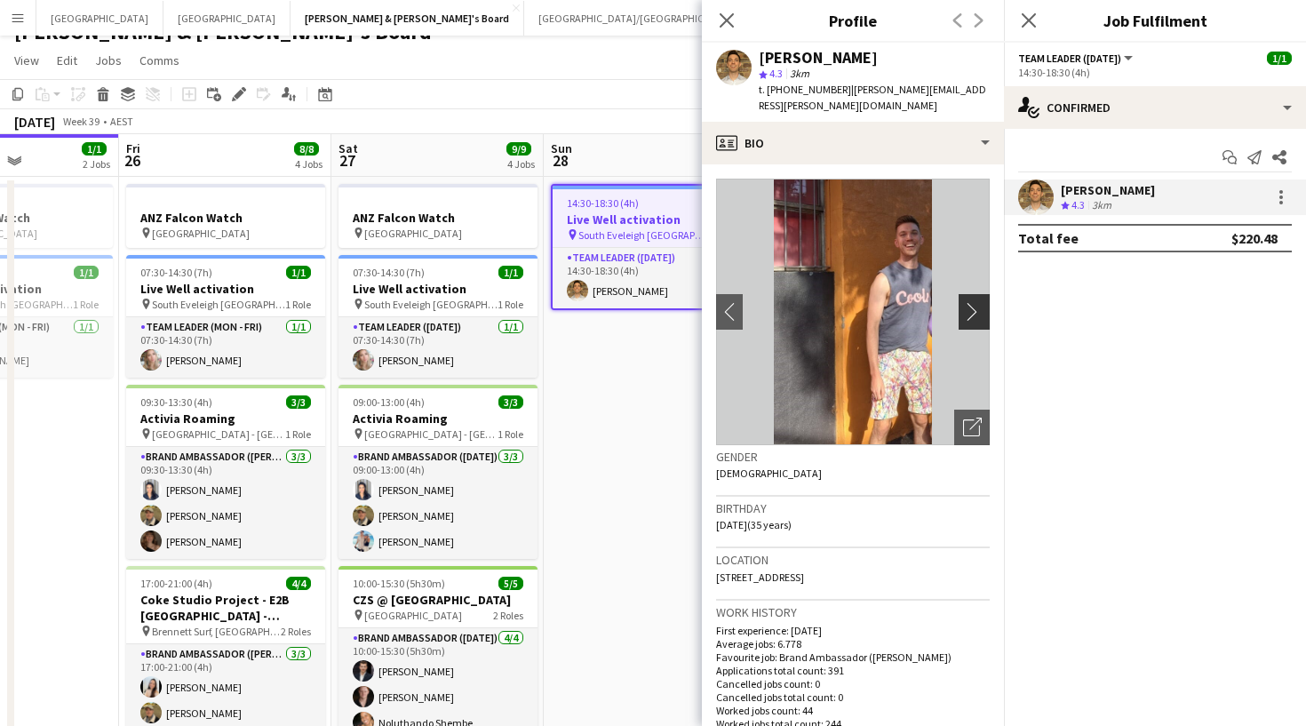
click at [981, 302] on app-icon "chevron-right" at bounding box center [977, 311] width 28 height 19
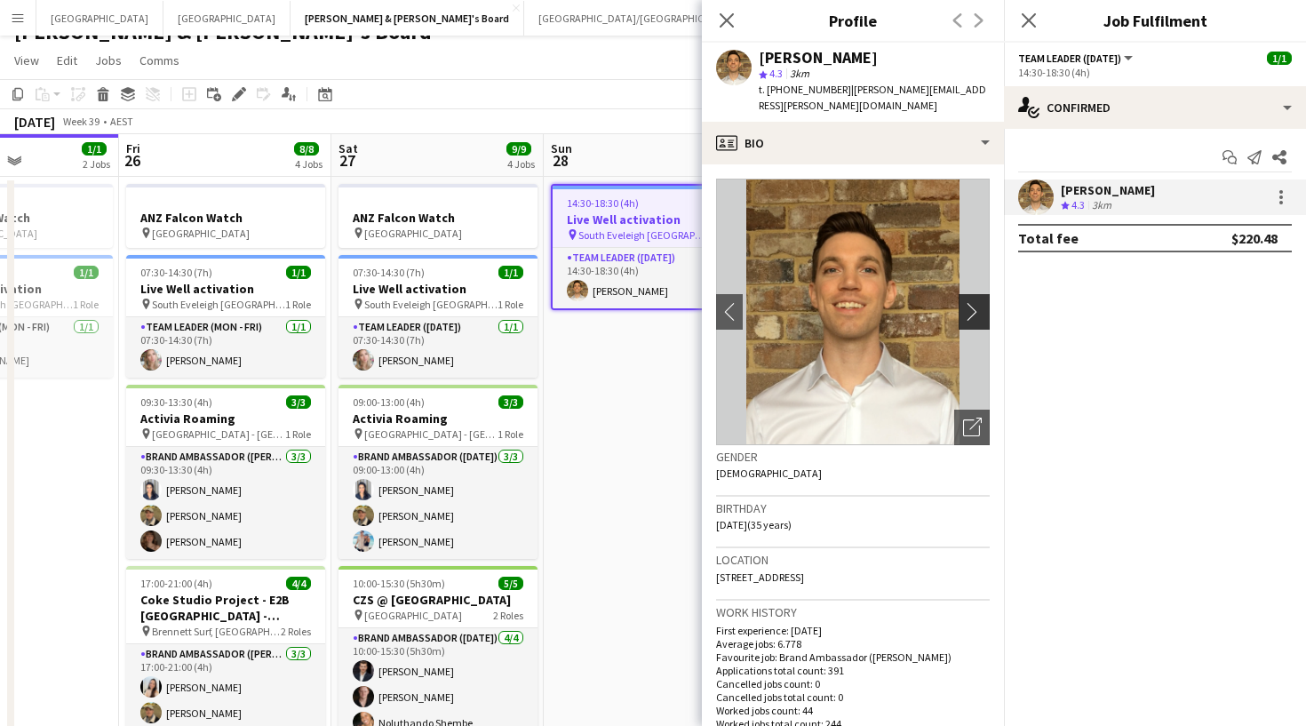
click at [981, 302] on app-icon "chevron-right" at bounding box center [977, 311] width 28 height 19
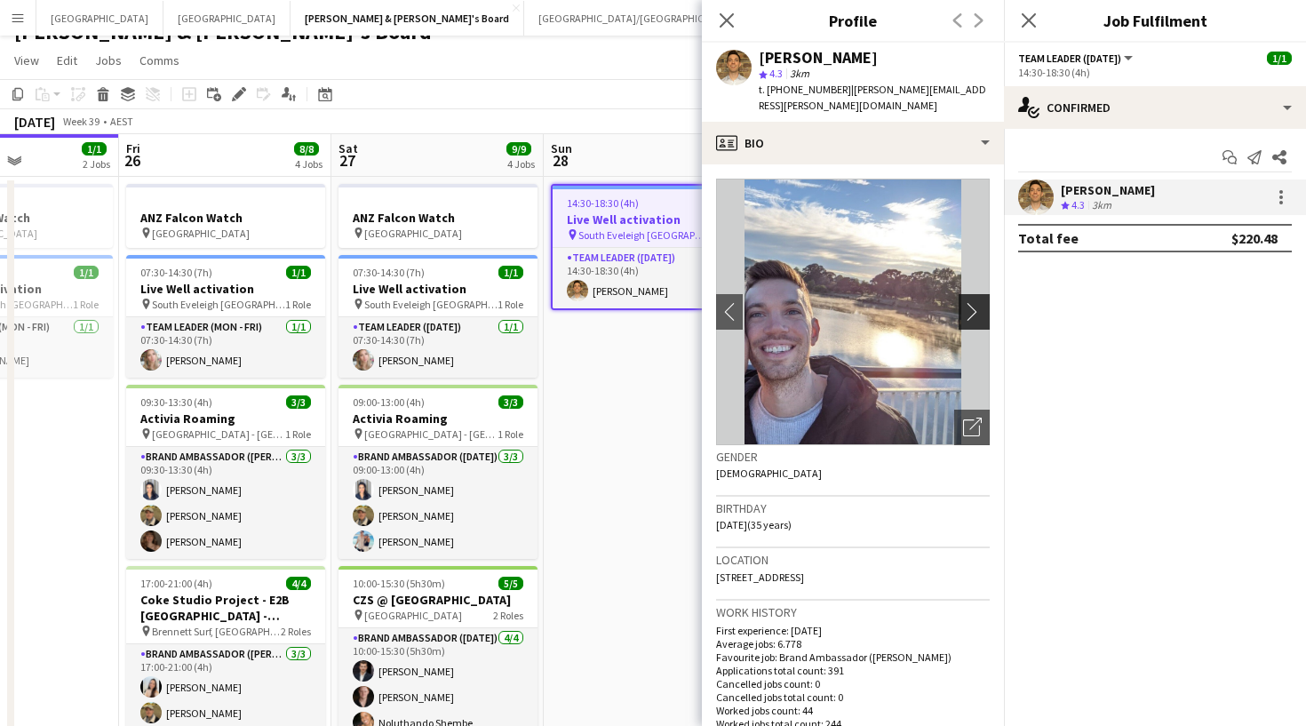
click at [976, 306] on button "chevron-right" at bounding box center [977, 312] width 36 height 36
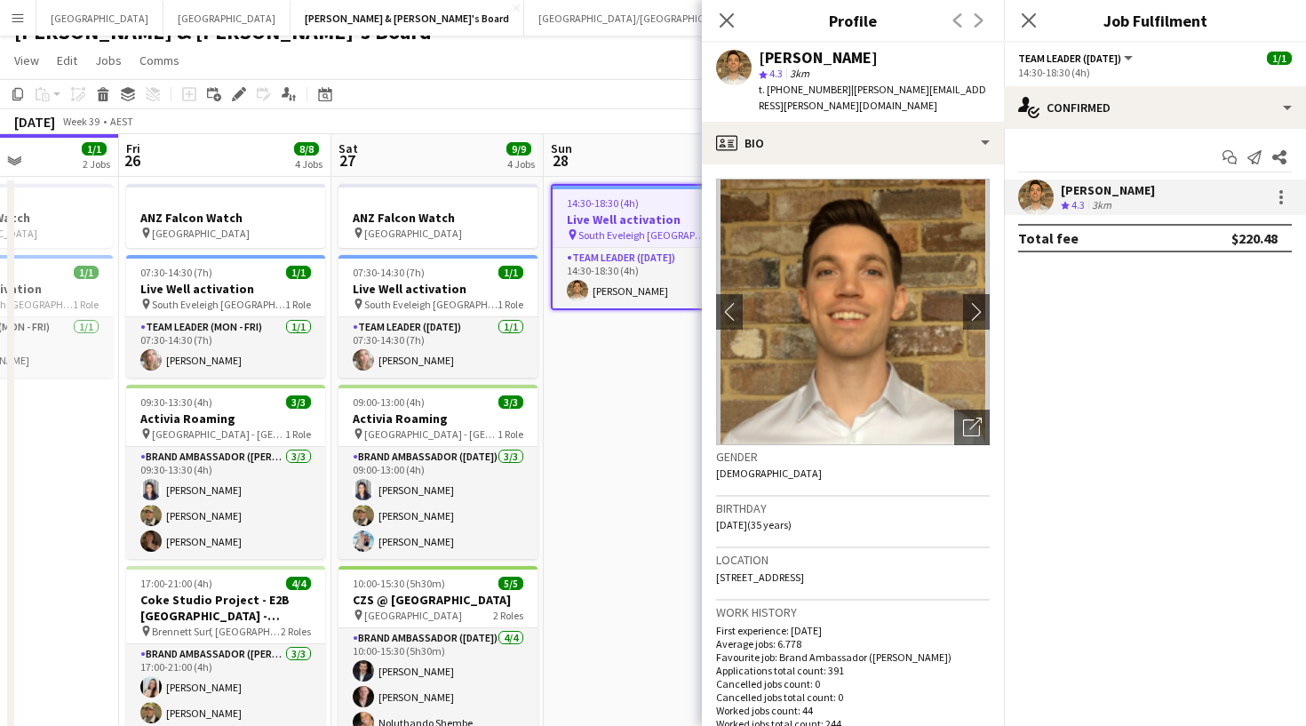
click at [816, 85] on span "t. +61406101550" at bounding box center [805, 89] width 92 height 13
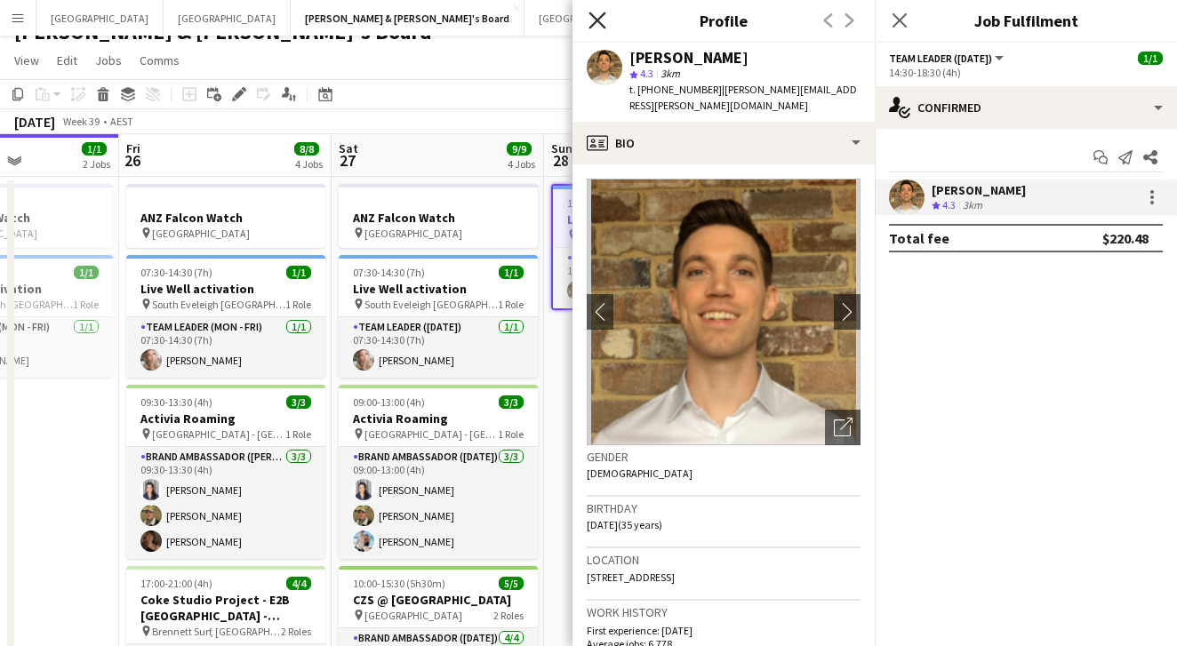
click at [593, 15] on icon "Close pop-in" at bounding box center [596, 20] width 17 height 17
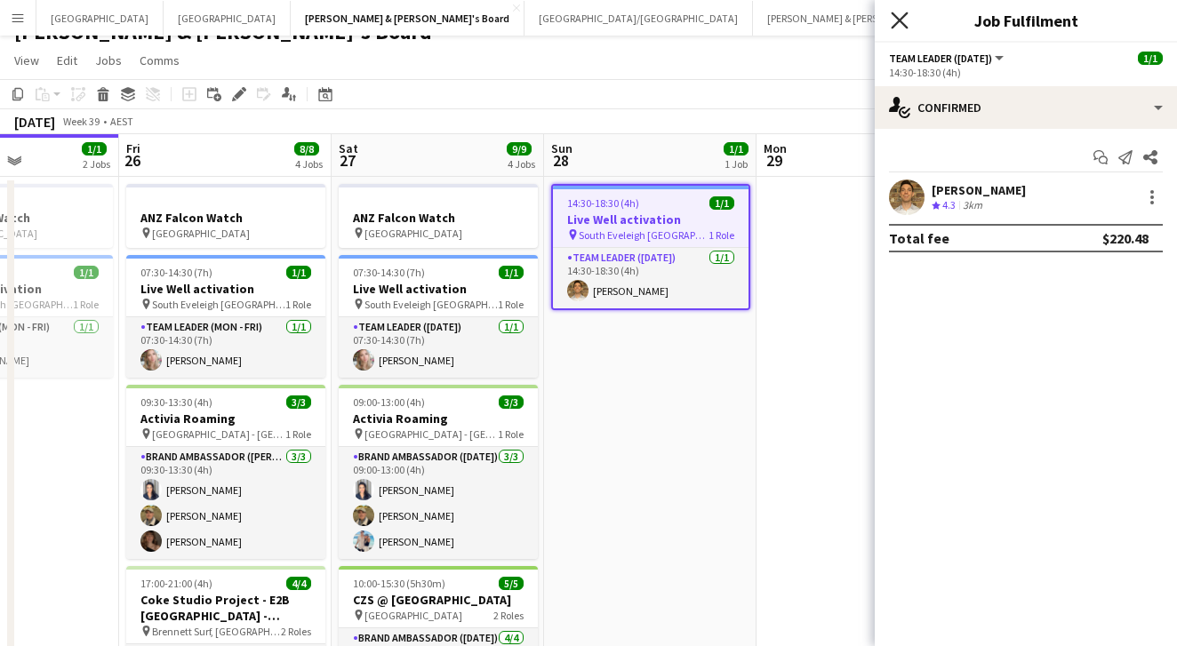
click at [902, 14] on icon "Close pop-in" at bounding box center [898, 20] width 17 height 17
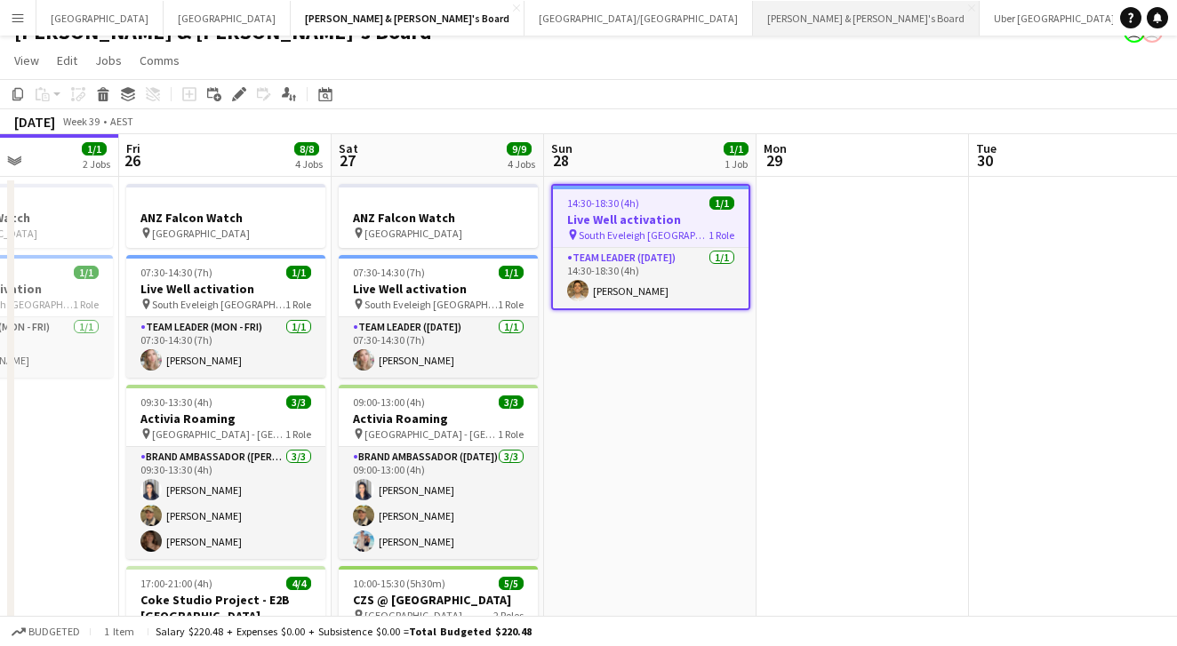
click at [753, 25] on button "Neil & Jenny's Board Close" at bounding box center [866, 18] width 227 height 35
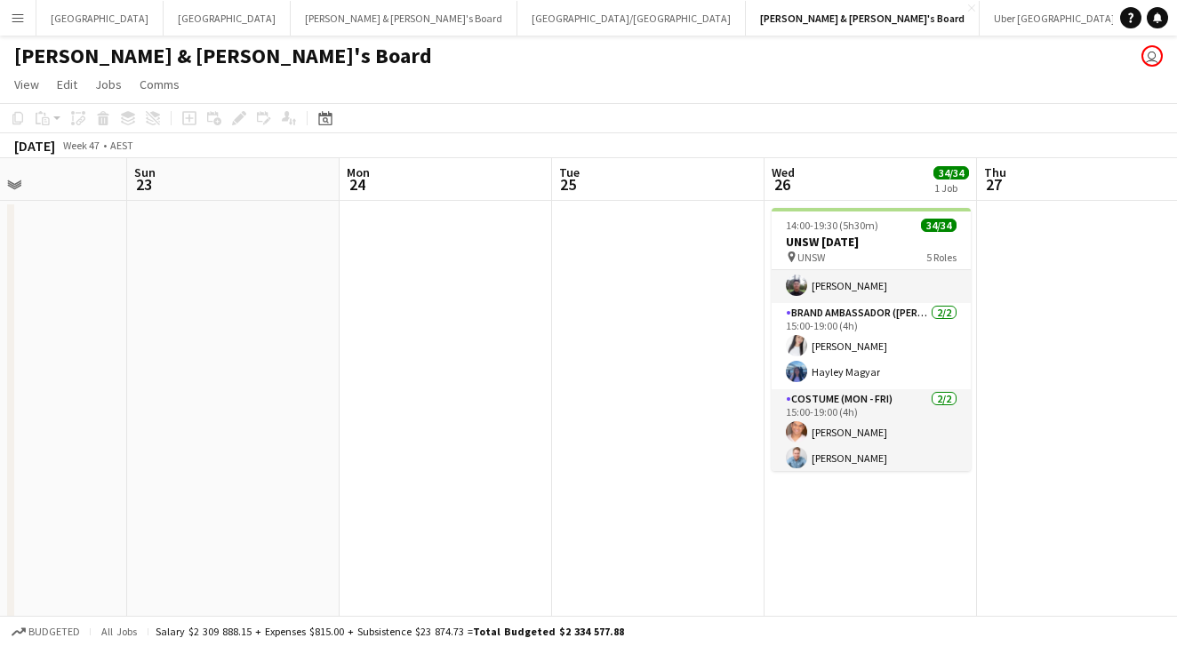
scroll to position [849, 0]
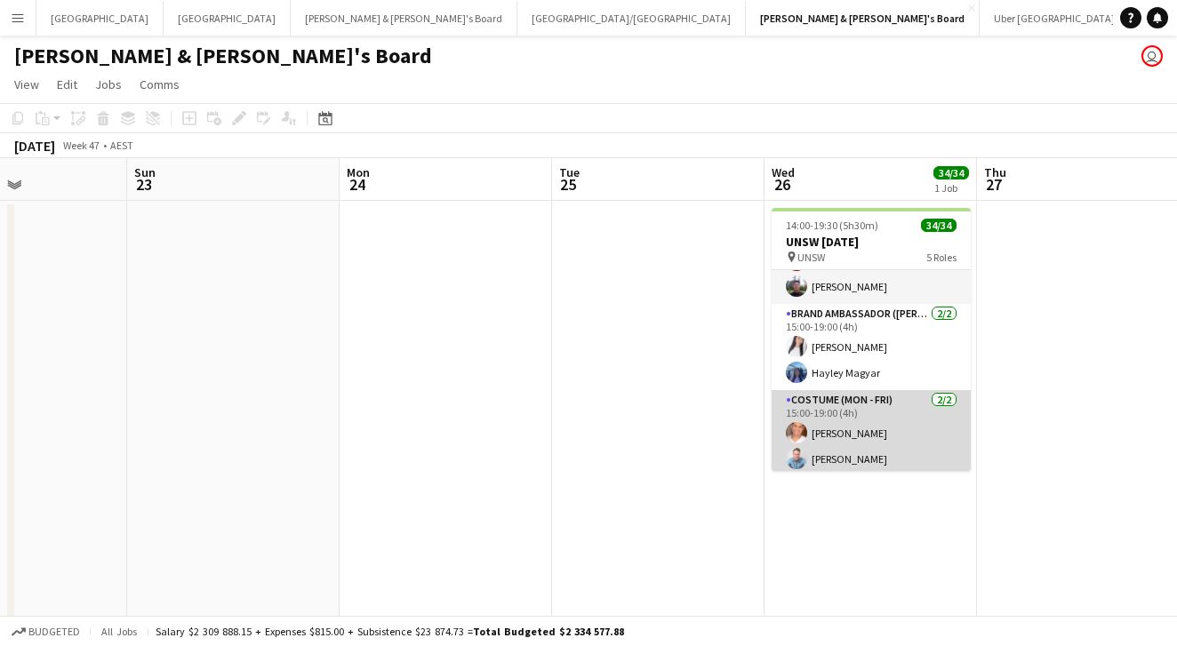
click at [869, 451] on app-card-role "Costume (Mon - Fri) 2/2 15:00-19:00 (4h) Sean Perez Blake Feltis" at bounding box center [870, 433] width 199 height 86
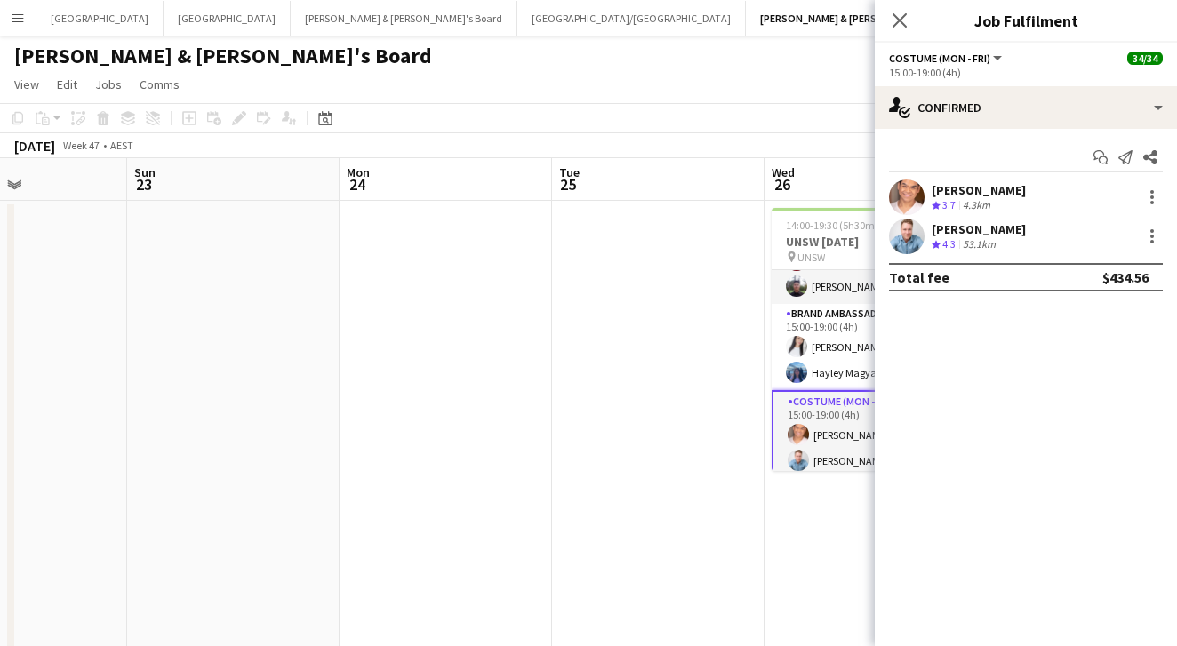
click at [917, 238] on app-user-avatar at bounding box center [907, 237] width 36 height 36
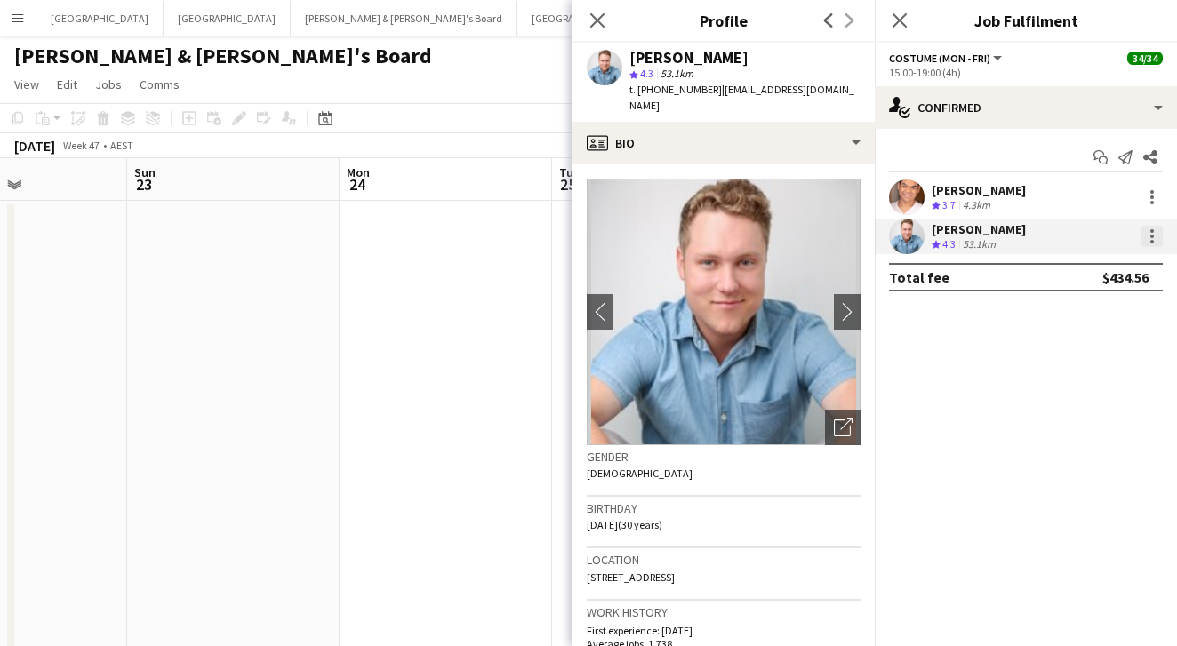
click at [1145, 242] on div at bounding box center [1151, 236] width 21 height 21
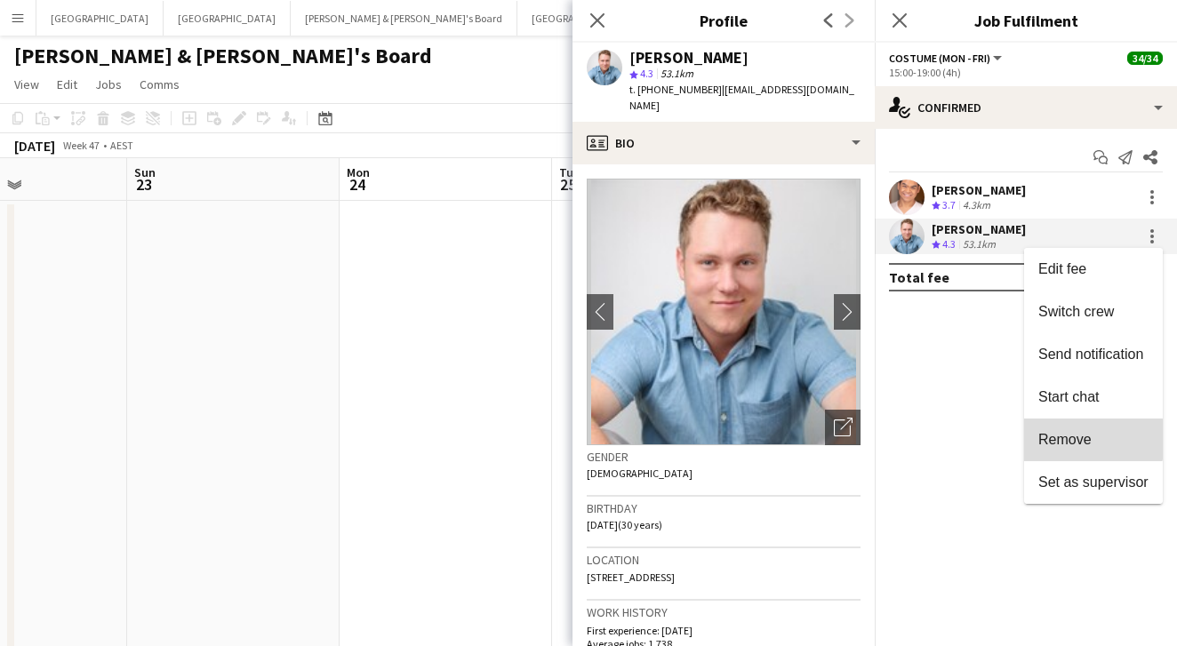
click at [1076, 434] on span "Remove" at bounding box center [1064, 439] width 53 height 15
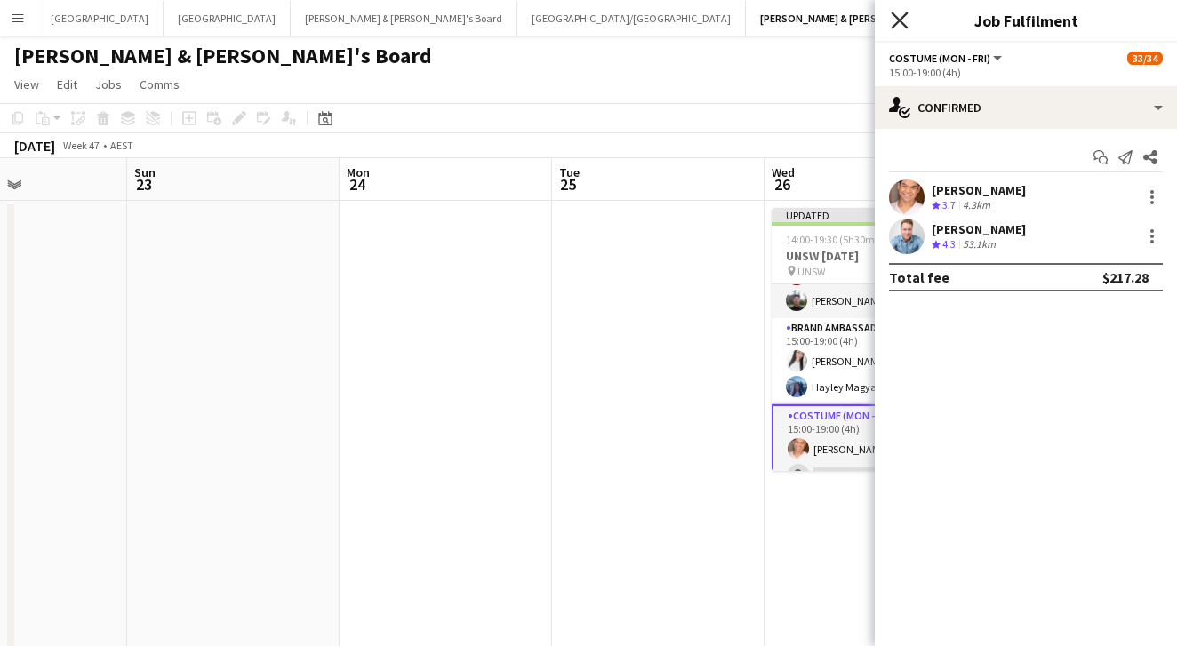
click at [896, 24] on icon at bounding box center [898, 20] width 17 height 17
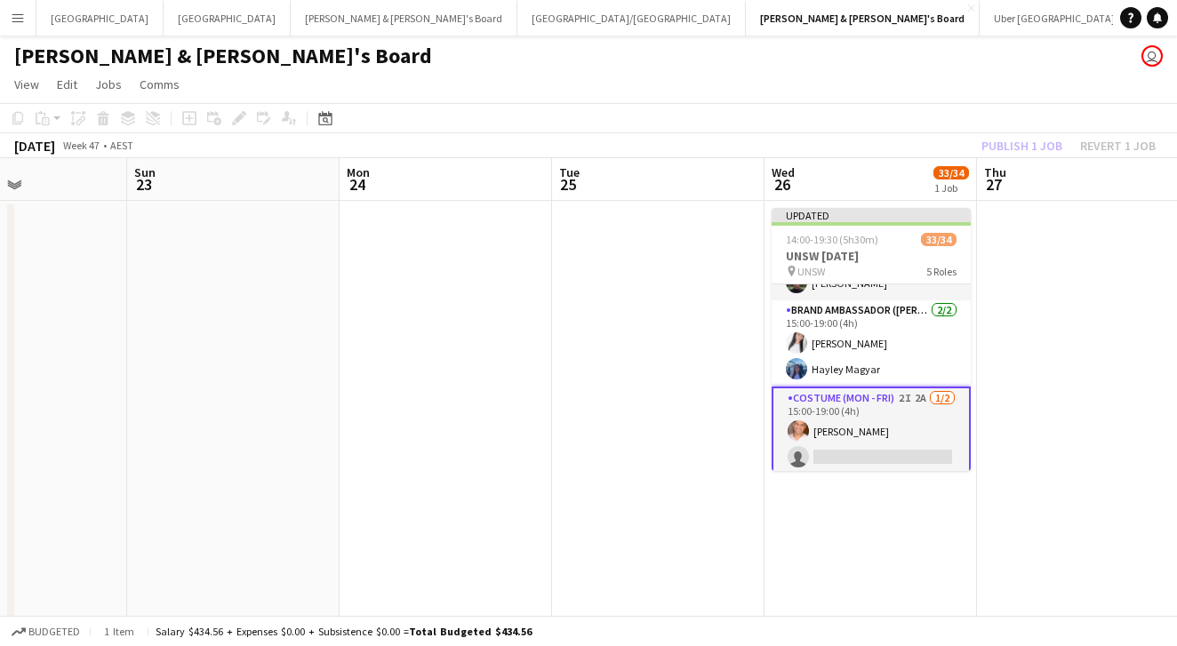
click at [977, 116] on app-toolbar "Copy Paste Paste Command V Paste with crew Command Shift V Paste linked Job Del…" at bounding box center [588, 118] width 1177 height 30
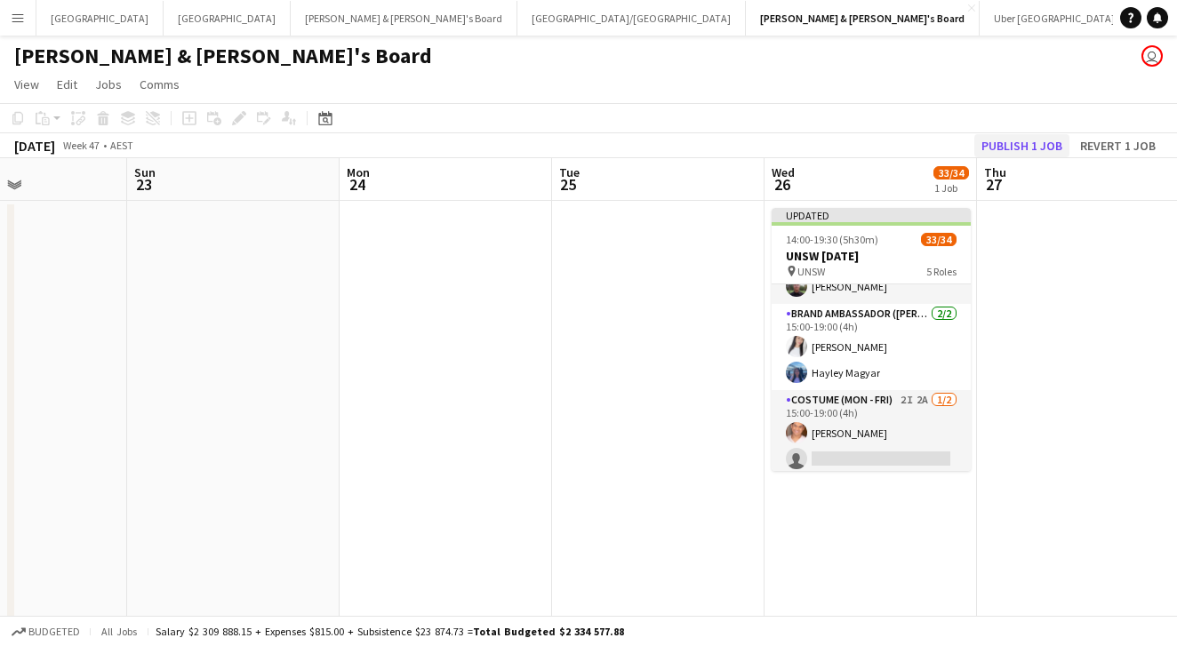
click at [1021, 138] on button "Publish 1 job" at bounding box center [1021, 145] width 95 height 23
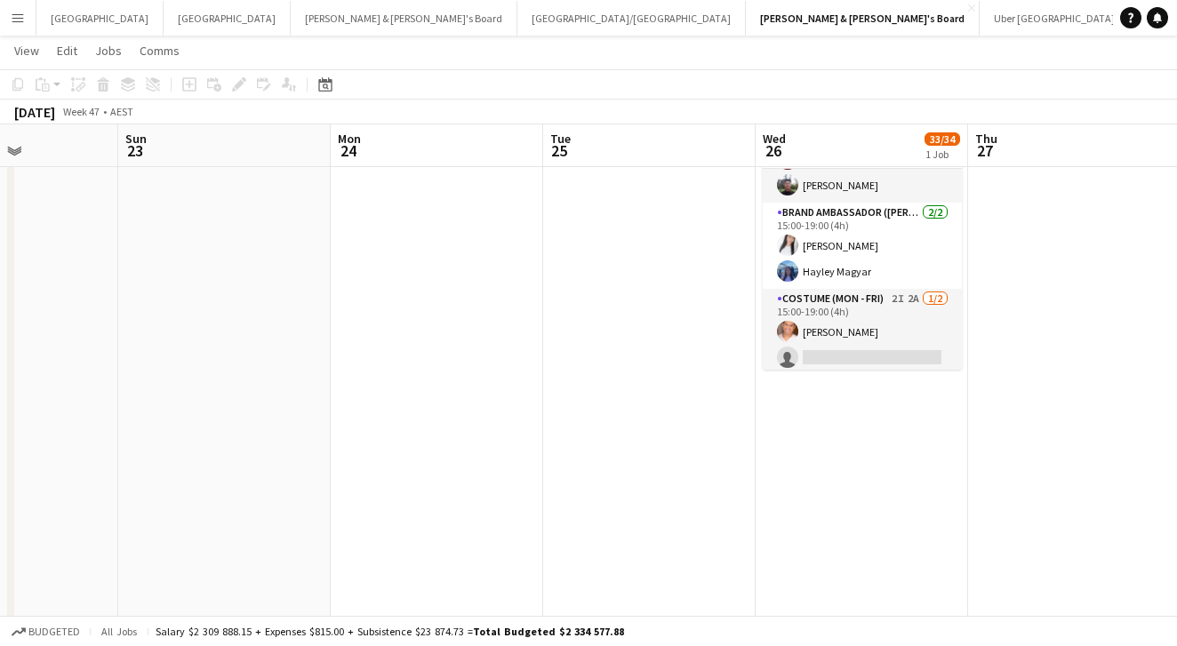
scroll to position [834, 0]
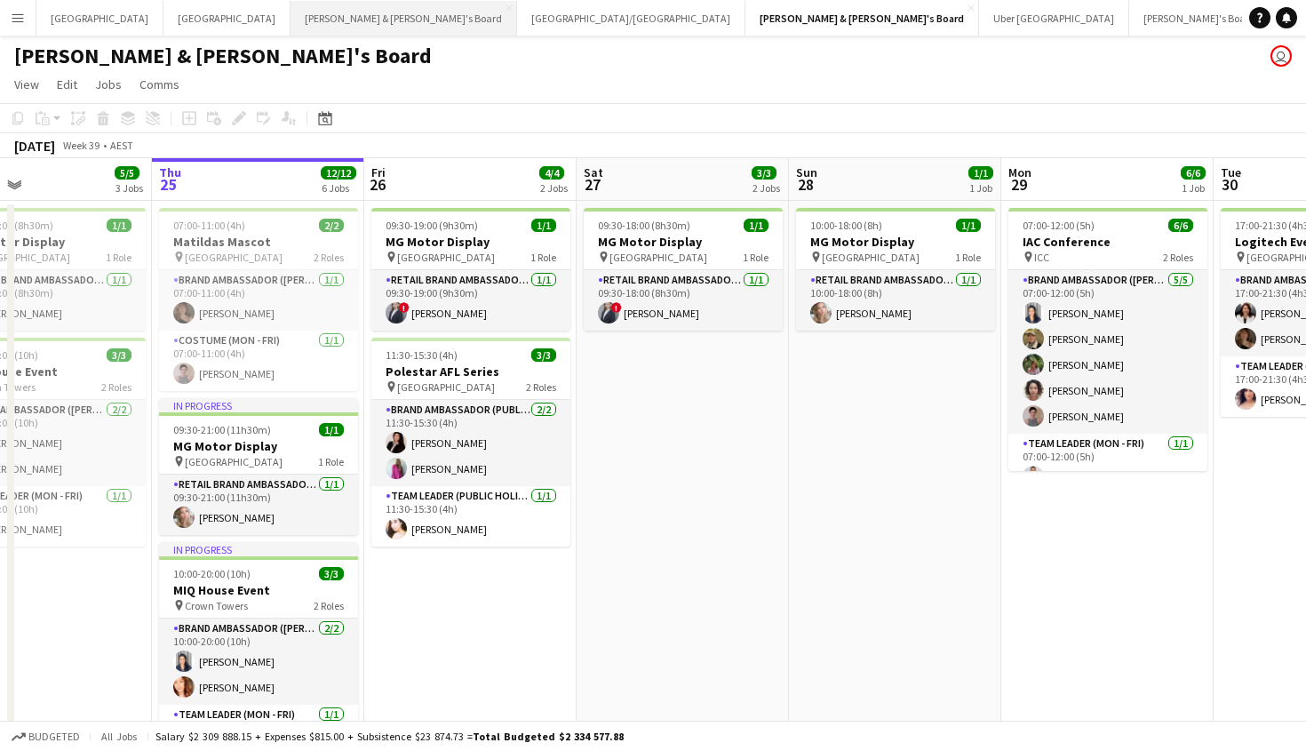
click at [291, 28] on button "[PERSON_NAME] & [PERSON_NAME]'s Board Close" at bounding box center [404, 18] width 227 height 35
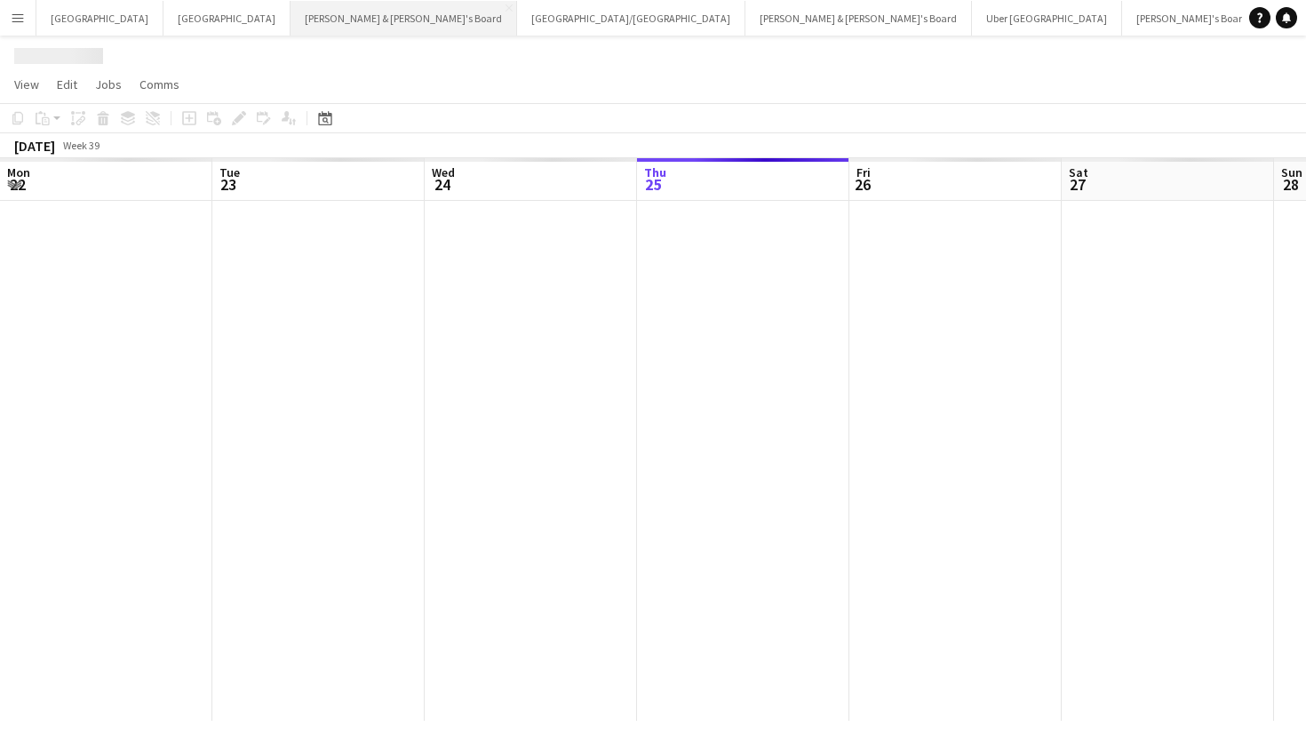
scroll to position [0, 425]
